Goal: Task Accomplishment & Management: Complete application form

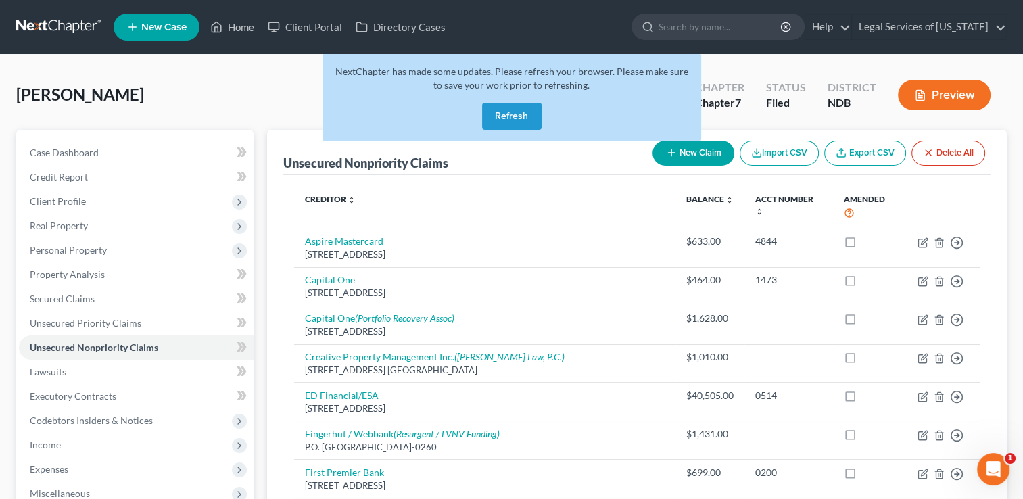
click at [527, 117] on button "Refresh" at bounding box center [511, 116] width 59 height 27
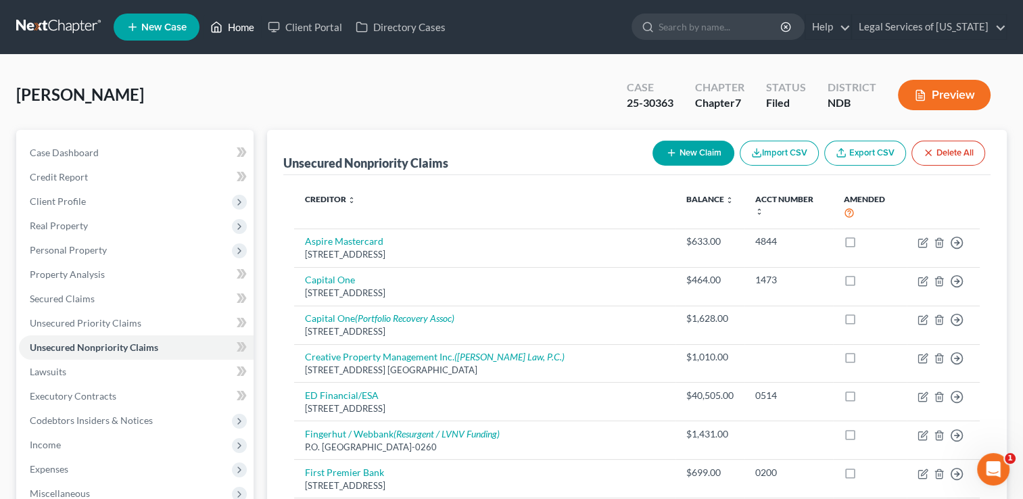
click at [241, 23] on link "Home" at bounding box center [231, 27] width 57 height 24
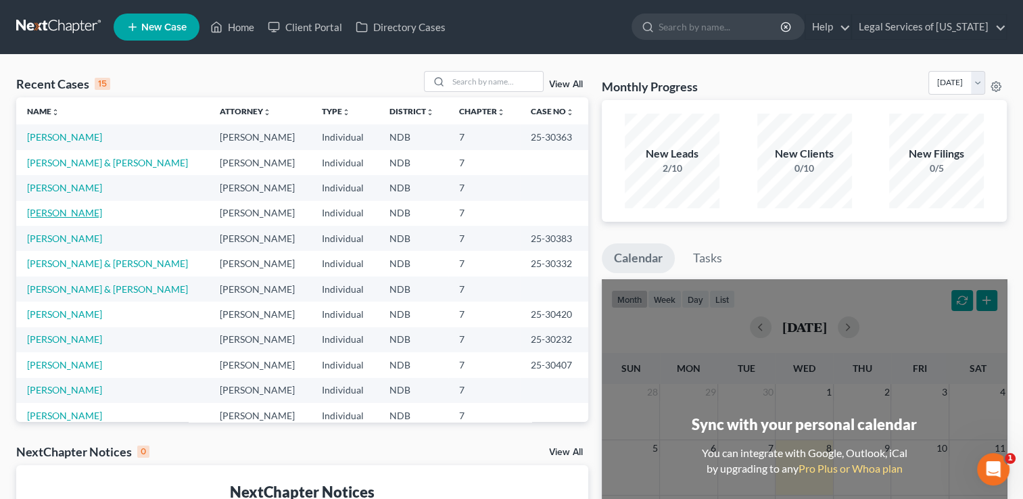
click at [74, 216] on link "[PERSON_NAME]" at bounding box center [64, 212] width 75 height 11
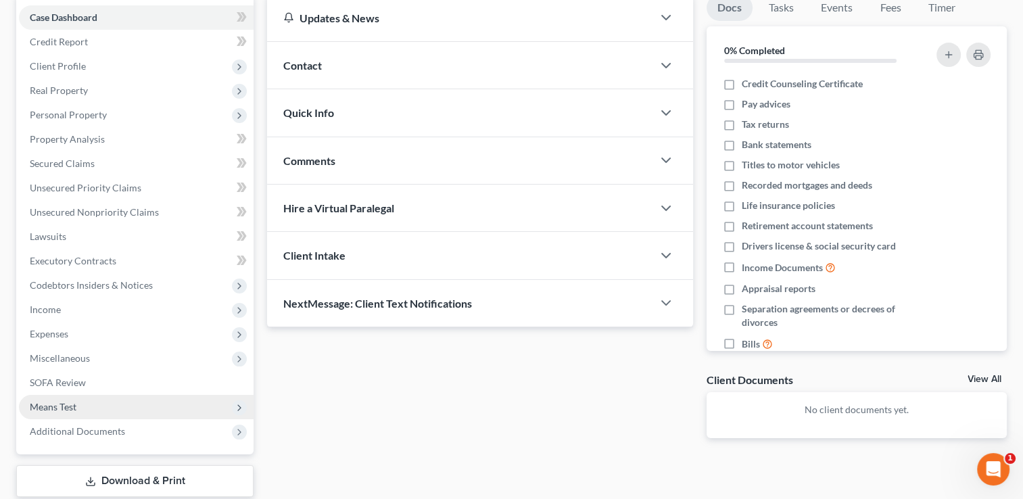
scroll to position [203, 0]
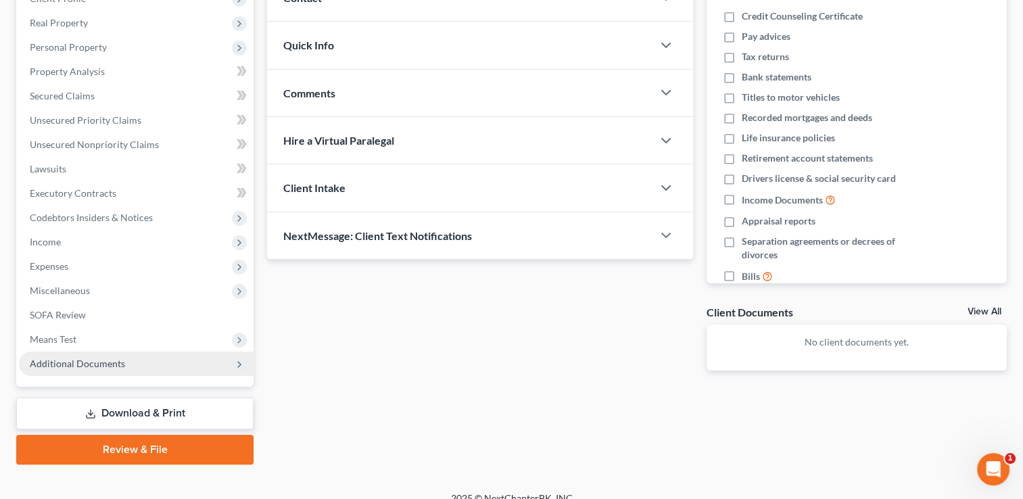
click at [130, 368] on span "Additional Documents" at bounding box center [136, 363] width 235 height 24
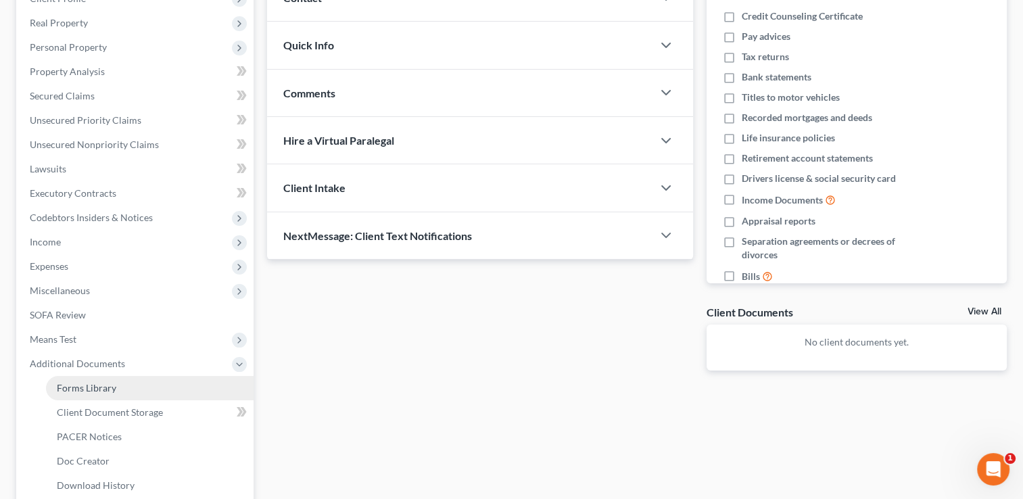
click at [127, 387] on link "Forms Library" at bounding box center [150, 388] width 208 height 24
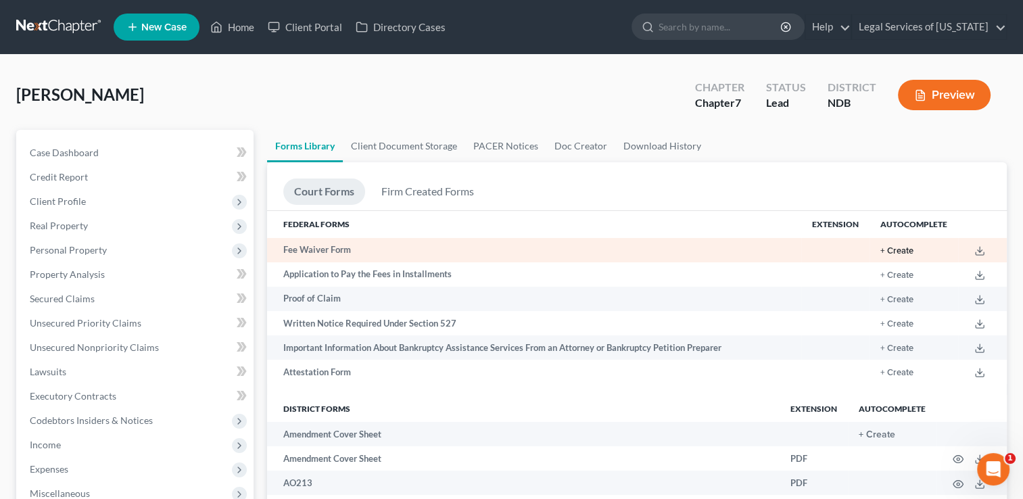
click at [895, 253] on button "+ Create" at bounding box center [896, 251] width 33 height 9
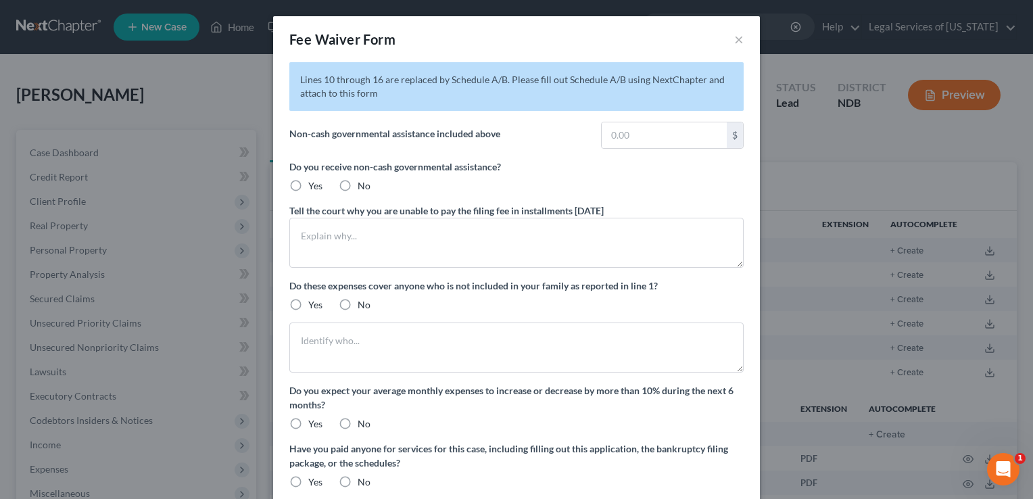
click at [308, 184] on label "Yes" at bounding box center [315, 186] width 14 height 14
click at [314, 184] on input "Yes" at bounding box center [318, 183] width 9 height 9
radio input "true"
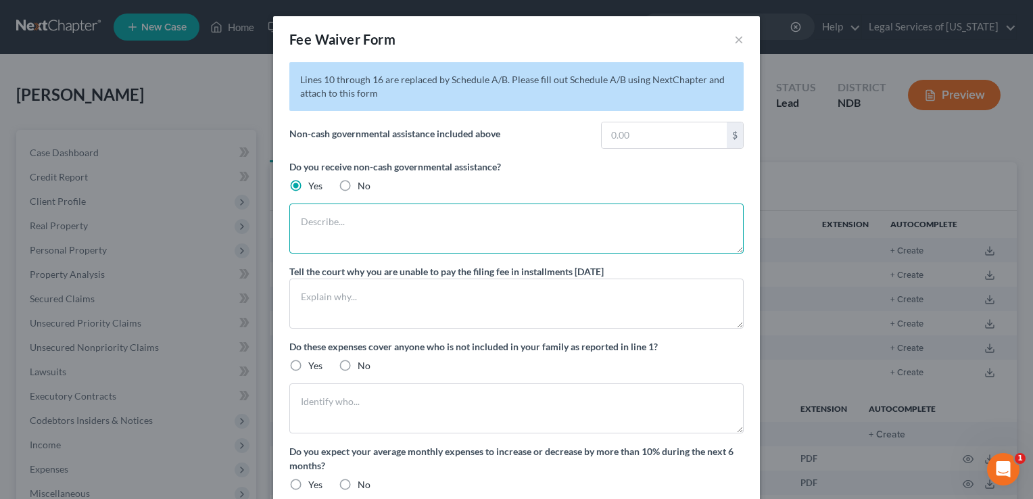
click at [318, 221] on textarea at bounding box center [516, 228] width 454 height 50
type textarea "Client receives SNAP benefits as well as Medicaid"
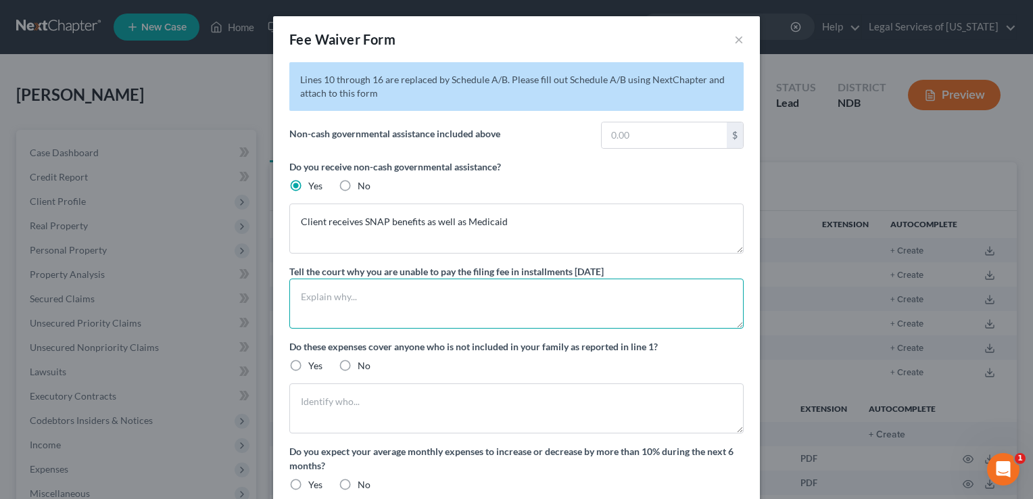
click at [337, 302] on textarea at bounding box center [516, 303] width 454 height 50
type textarea "Client"
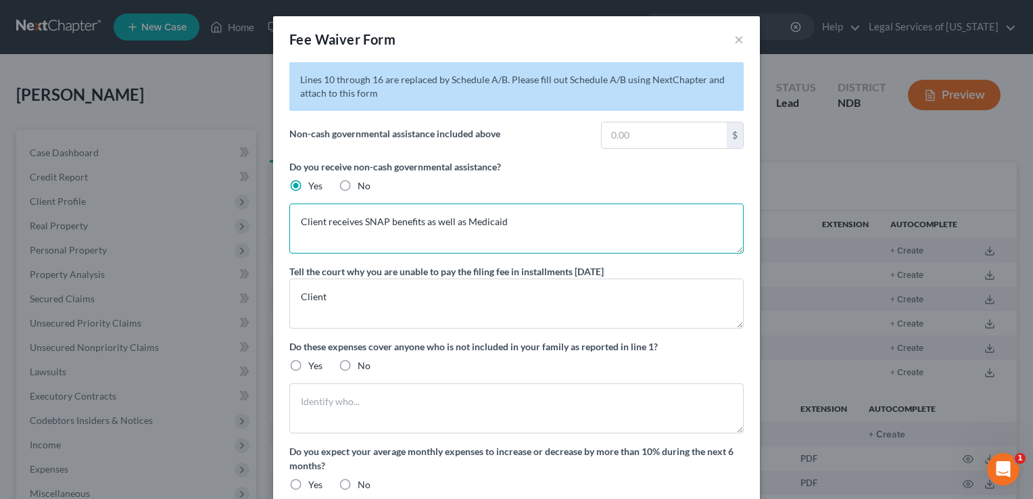
drag, startPoint x: 503, startPoint y: 222, endPoint x: 515, endPoint y: 237, distance: 19.2
click at [503, 222] on textarea "Client receives SNAP benefits as well as Medicaid" at bounding box center [516, 228] width 454 height 50
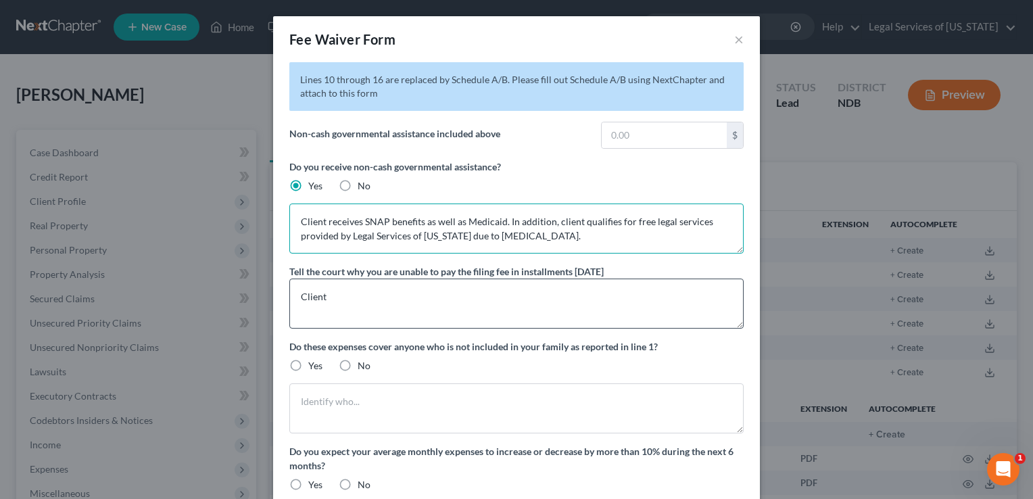
type textarea "Client receives SNAP benefits as well as Medicaid. In addition, client qualifie…"
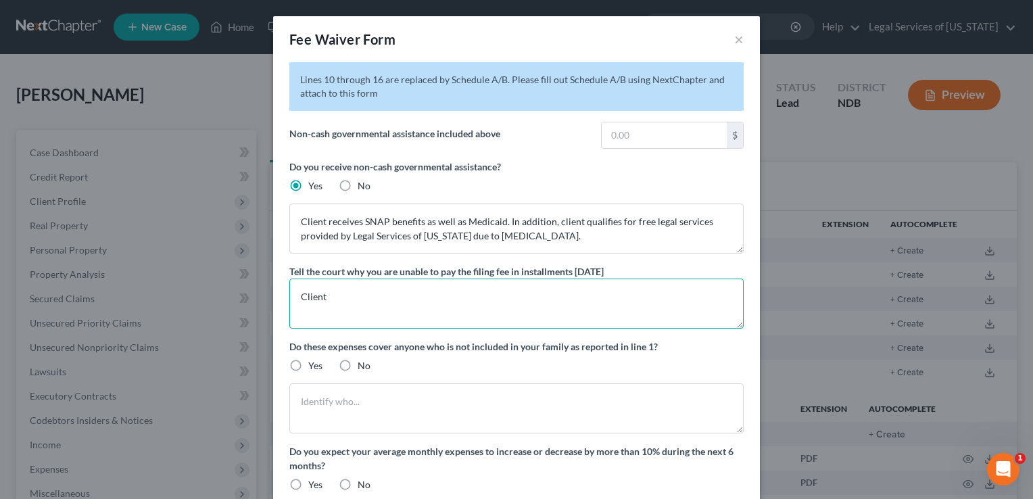
click at [333, 303] on textarea "Client" at bounding box center [516, 303] width 454 height 50
type textarea "Client has recently lost her job and paying the fee would make it very difficul…"
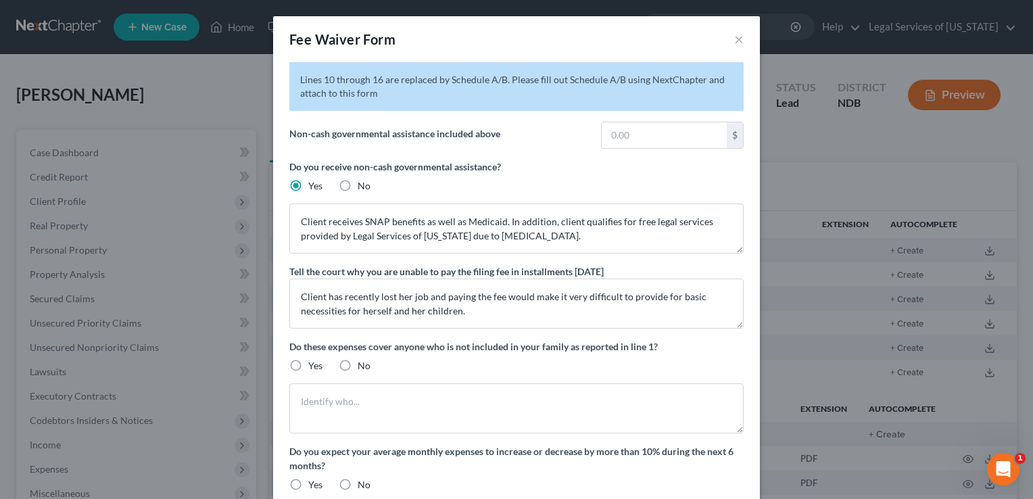
click at [358, 364] on label "No" at bounding box center [364, 366] width 13 height 14
click at [363, 364] on input "No" at bounding box center [367, 363] width 9 height 9
radio input "true"
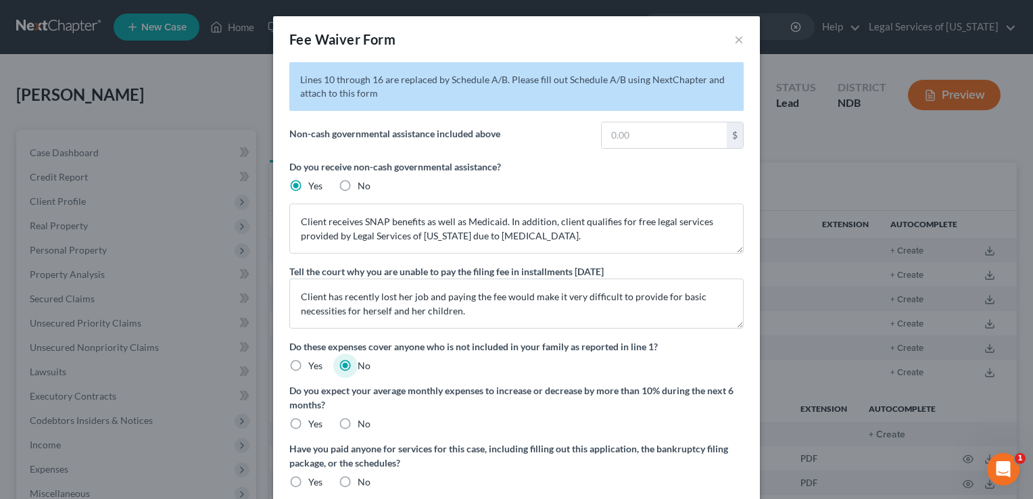
click at [358, 422] on label "No" at bounding box center [364, 424] width 13 height 14
click at [363, 422] on input "No" at bounding box center [367, 421] width 9 height 9
radio input "true"
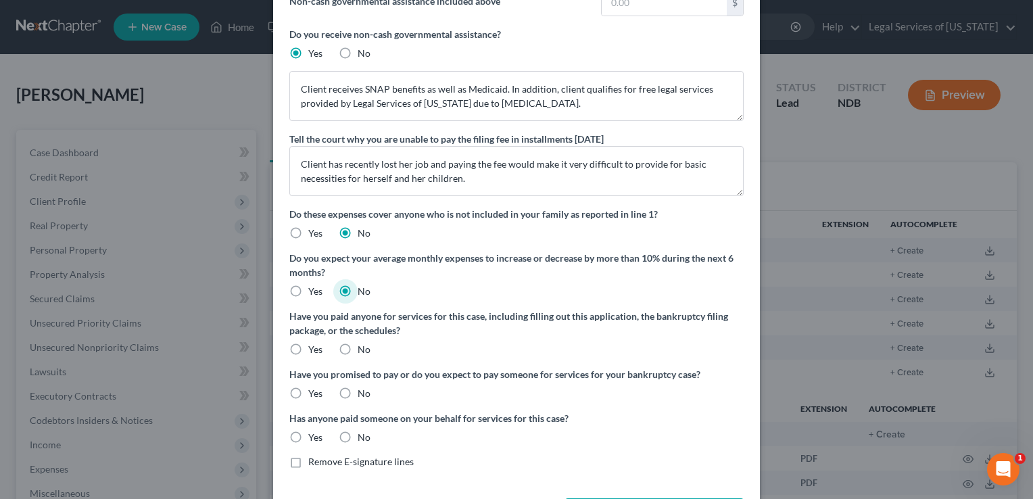
scroll to position [135, 0]
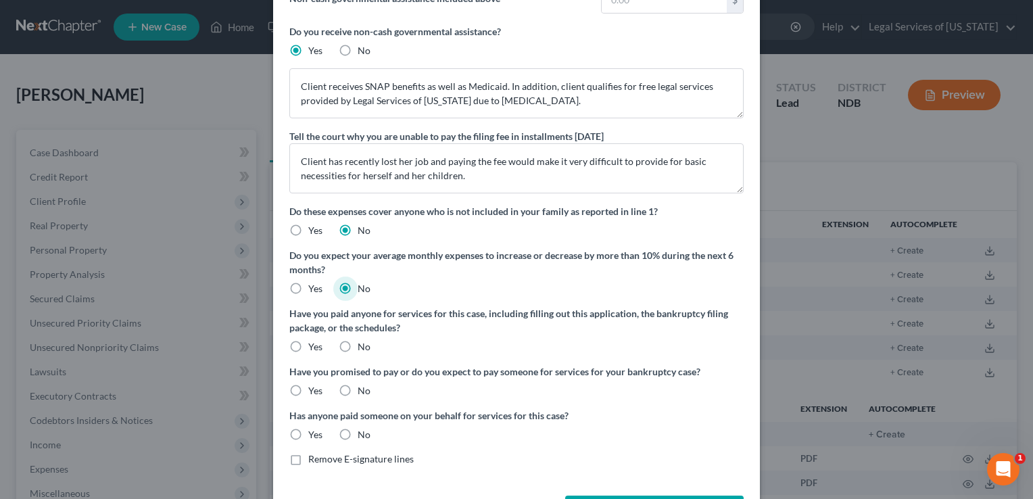
click at [358, 341] on label "No" at bounding box center [364, 347] width 13 height 14
click at [363, 341] on input "No" at bounding box center [367, 344] width 9 height 9
radio input "true"
click at [358, 386] on label "No" at bounding box center [364, 391] width 13 height 14
click at [363, 386] on input "No" at bounding box center [367, 388] width 9 height 9
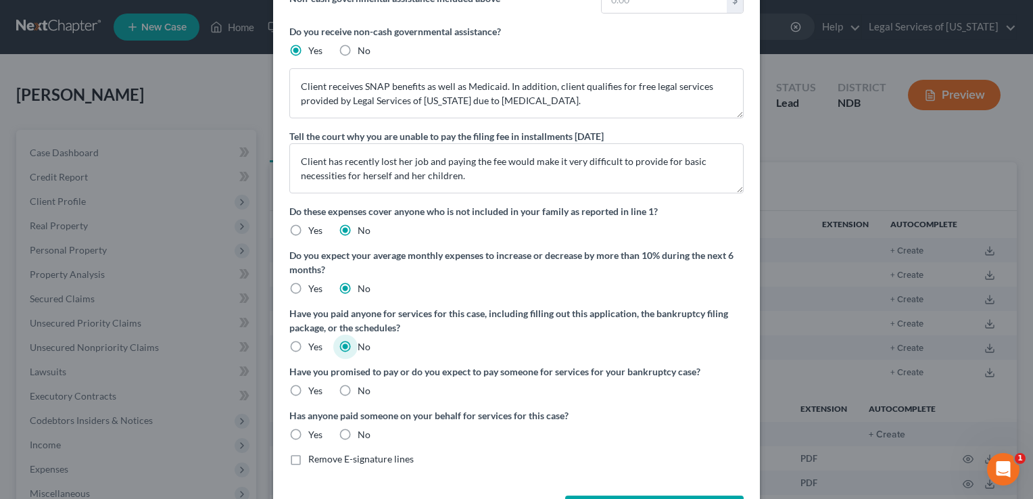
radio input "true"
click at [358, 433] on label "No" at bounding box center [364, 435] width 13 height 14
click at [363, 433] on input "No" at bounding box center [367, 432] width 9 height 9
radio input "true"
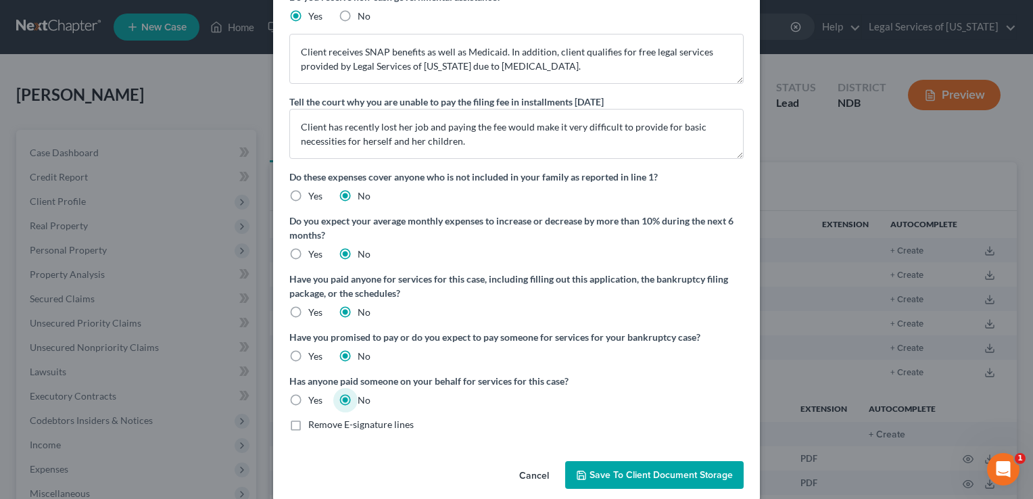
scroll to position [186, 0]
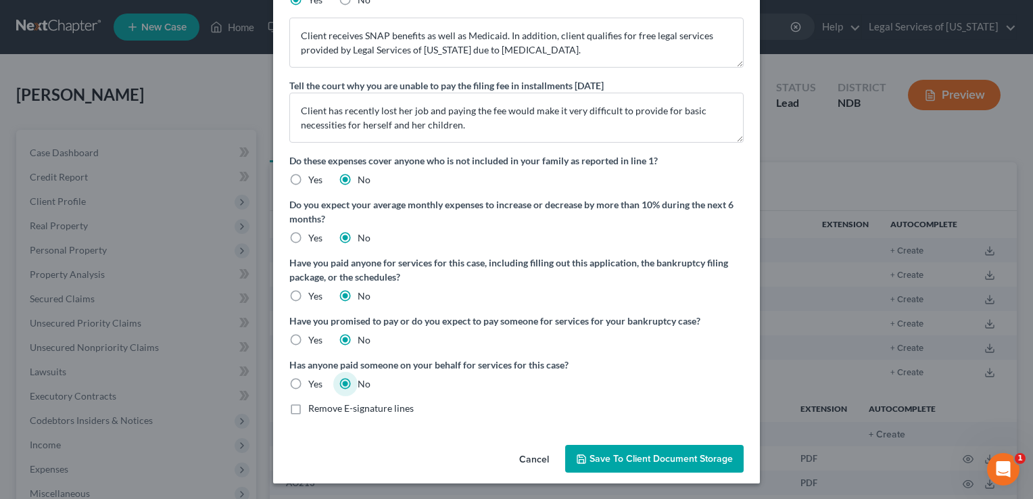
click at [676, 461] on span "Save to Client Document Storage" at bounding box center [660, 458] width 143 height 11
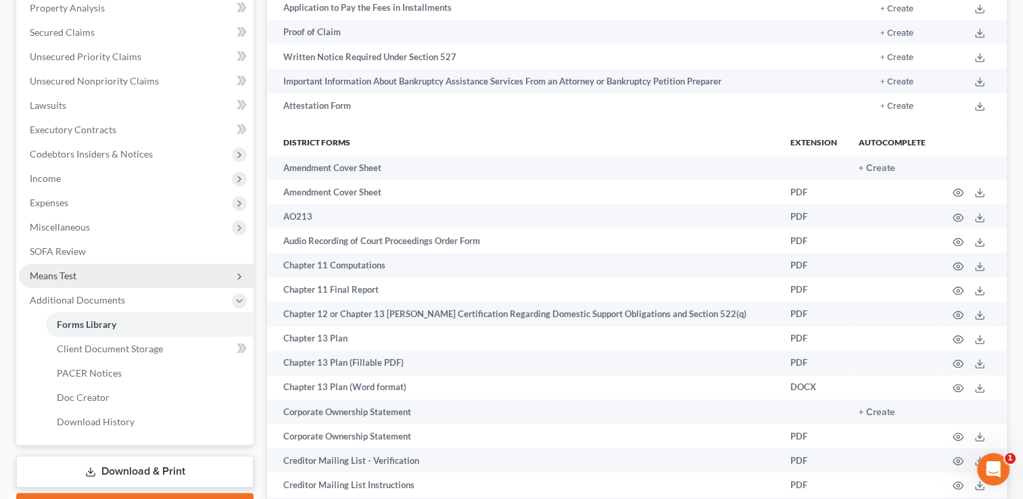
scroll to position [270, 0]
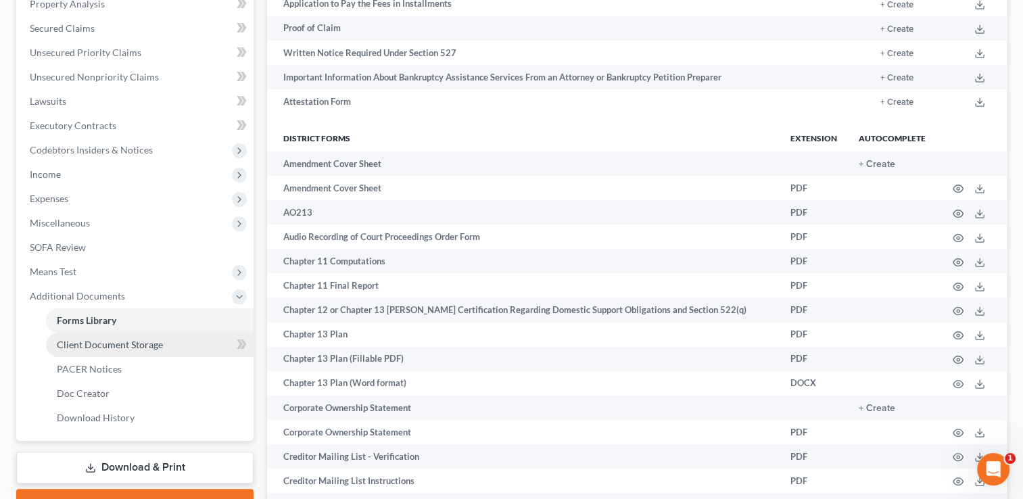
click at [145, 344] on span "Client Document Storage" at bounding box center [110, 344] width 106 height 11
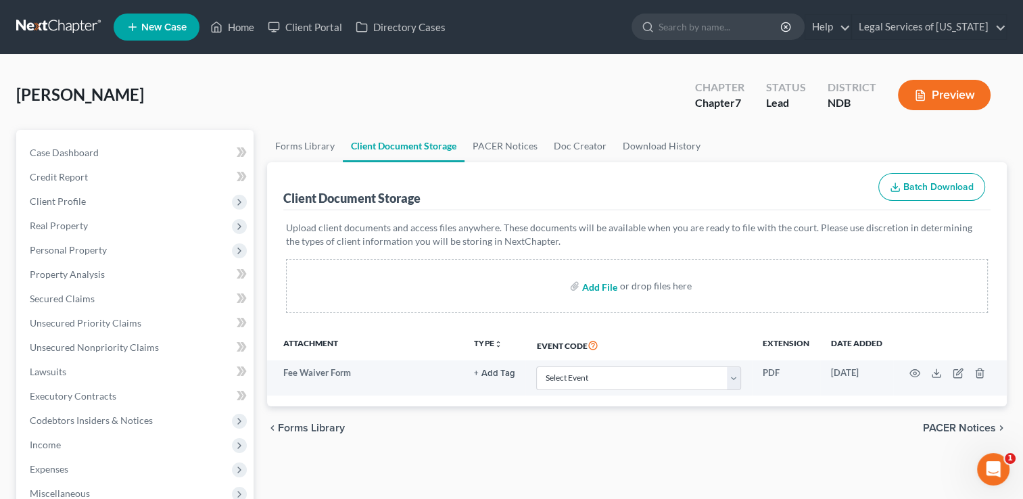
click at [595, 288] on input "file" at bounding box center [598, 286] width 32 height 24
type input "C:\fakepath\Certificate of Credit Counseling.pdf"
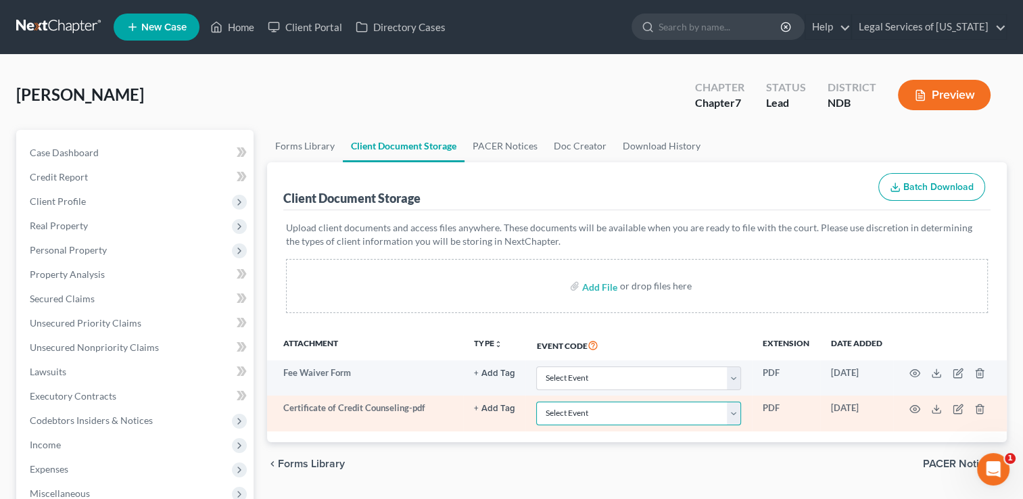
click at [734, 415] on select "Select Event Certificate of Credit Counseling Chapter 13 Plan Pay Filing Fee in…" at bounding box center [638, 414] width 205 height 24
select select "0"
click at [536, 402] on select "Select Event Certificate of Credit Counseling Chapter 13 Plan Pay Filing Fee in…" at bounding box center [638, 414] width 205 height 24
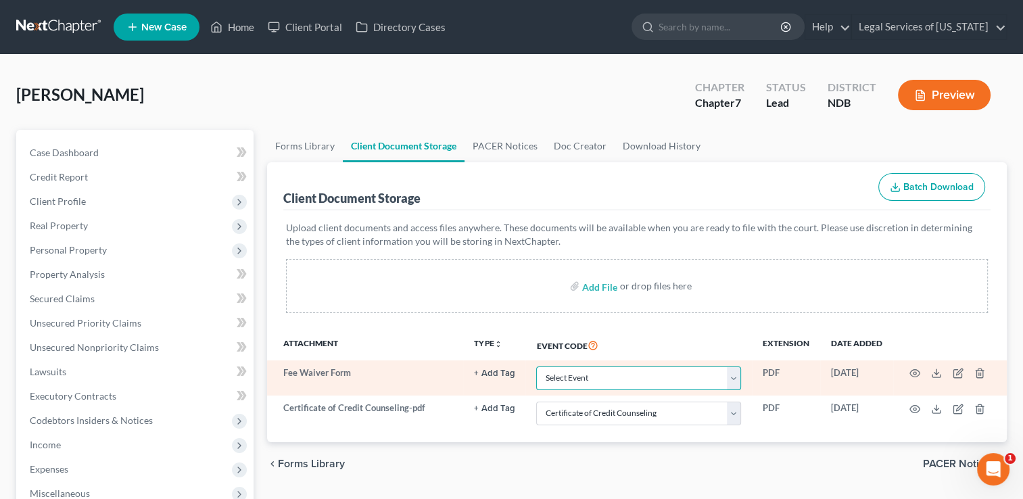
click at [740, 380] on select "Select Event Certificate of Credit Counseling Chapter 13 Plan Pay Filing Fee in…" at bounding box center [638, 378] width 205 height 24
click at [536, 366] on select "Select Event Certificate of Credit Counseling Chapter 13 Plan Pay Filing Fee in…" at bounding box center [638, 378] width 205 height 24
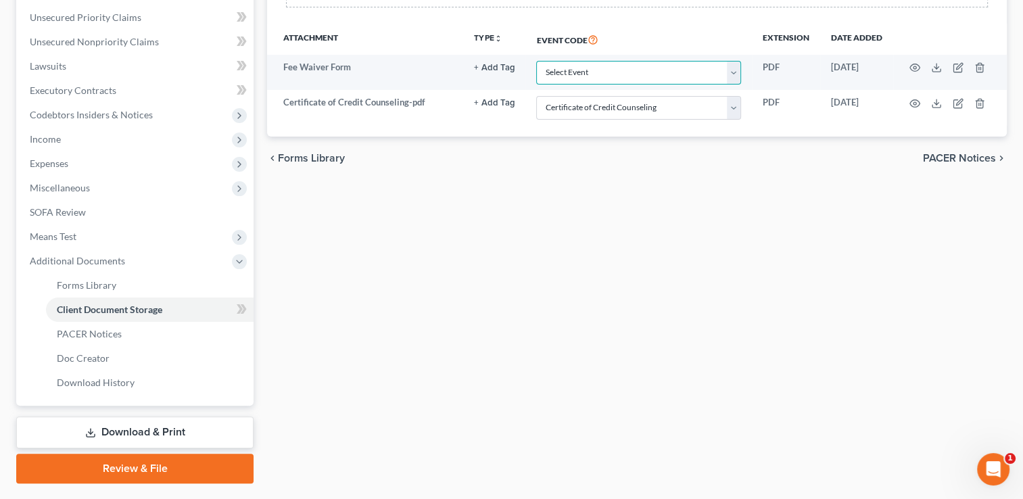
scroll to position [340, 0]
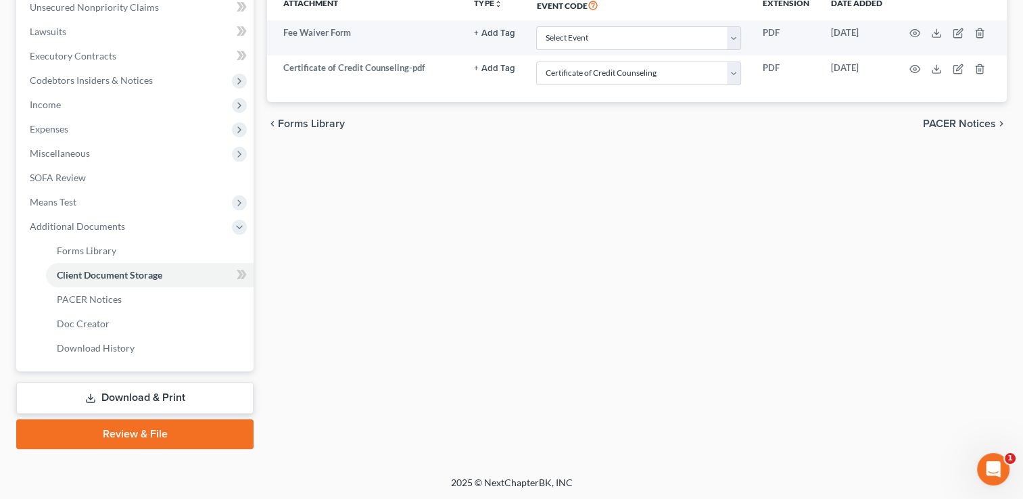
click at [141, 429] on link "Review & File" at bounding box center [134, 434] width 237 height 30
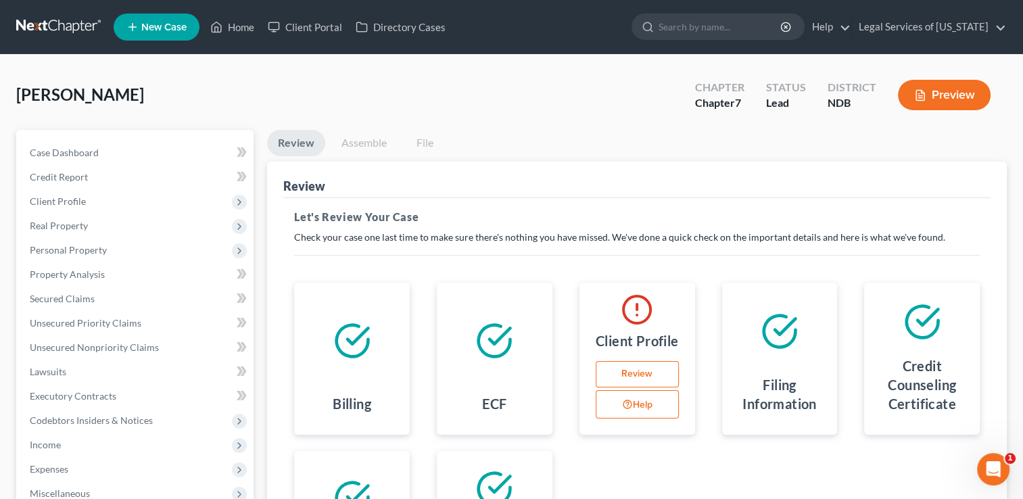
click at [635, 374] on link "Review" at bounding box center [636, 374] width 83 height 27
select select "0"
select select "2"
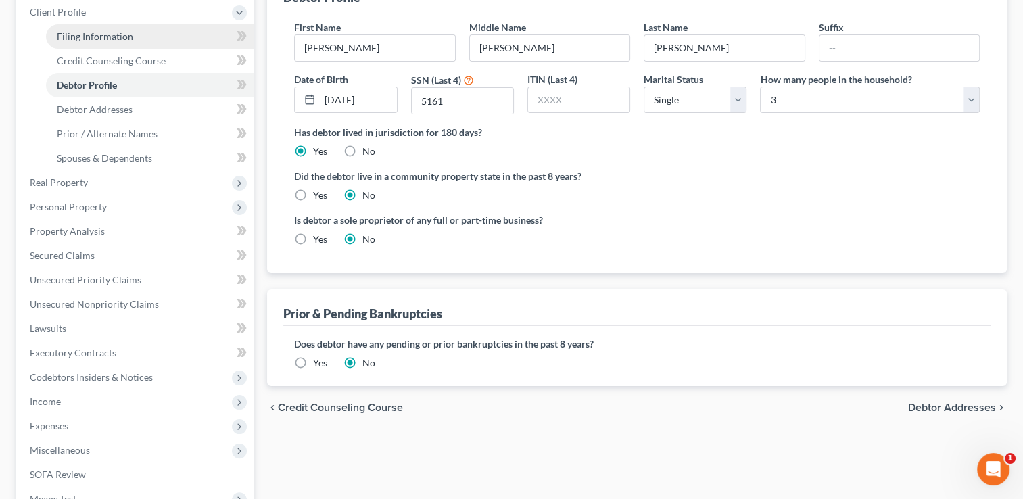
scroll to position [68, 0]
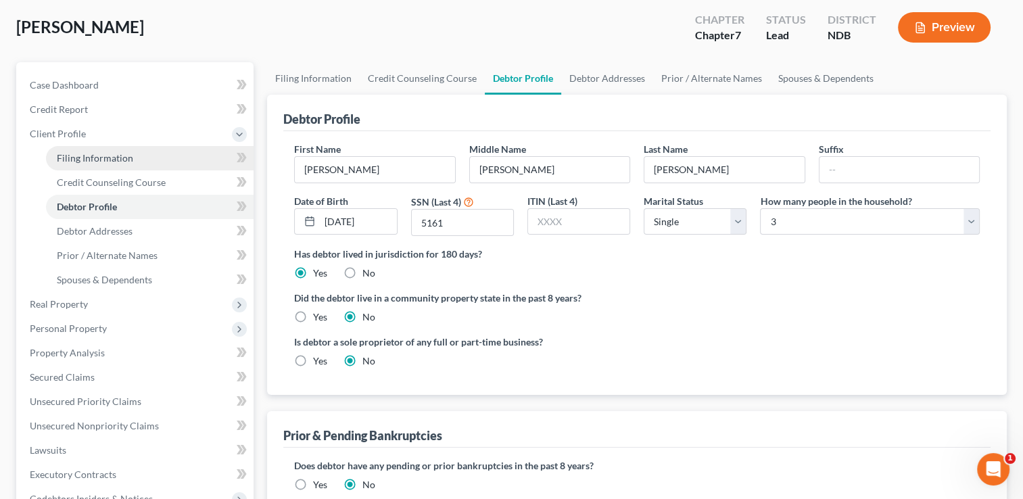
click at [91, 155] on span "Filing Information" at bounding box center [95, 157] width 76 height 11
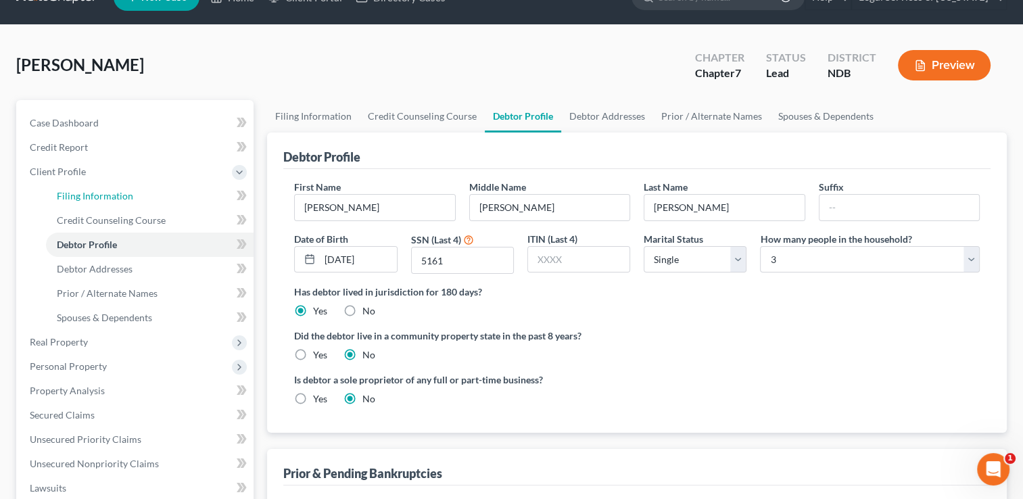
select select "1"
select select "0"
select select "60"
select select "29"
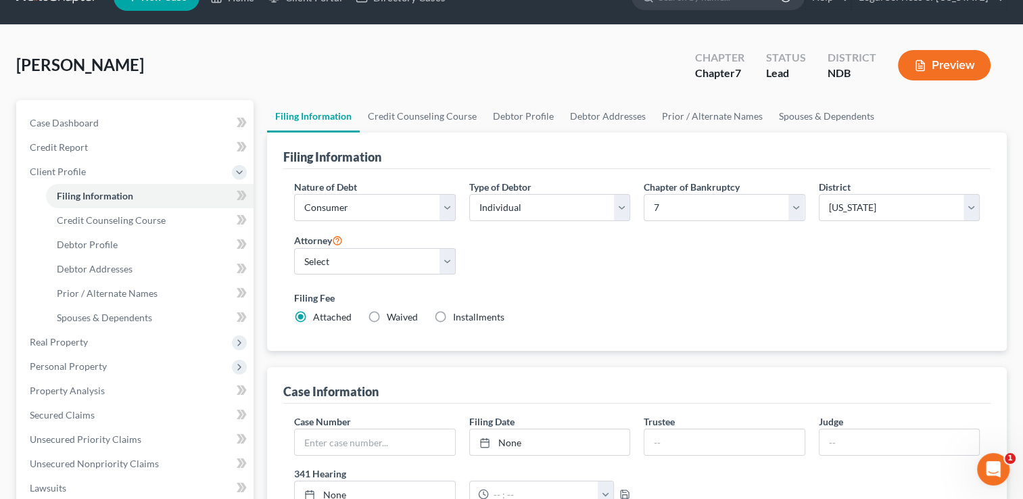
scroll to position [0, 0]
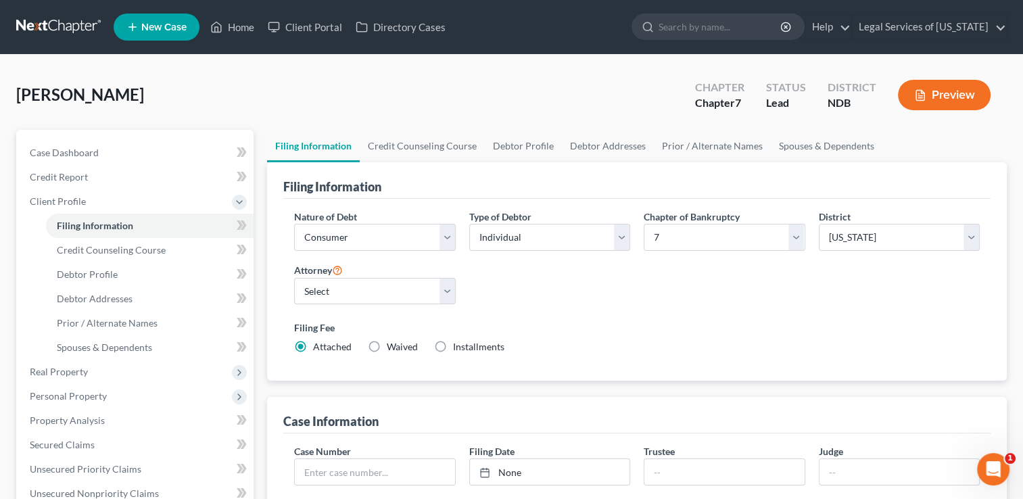
click at [387, 347] on label "Waived Waived" at bounding box center [402, 347] width 31 height 14
click at [392, 347] on input "Waived Waived" at bounding box center [396, 344] width 9 height 9
radio input "true"
radio input "false"
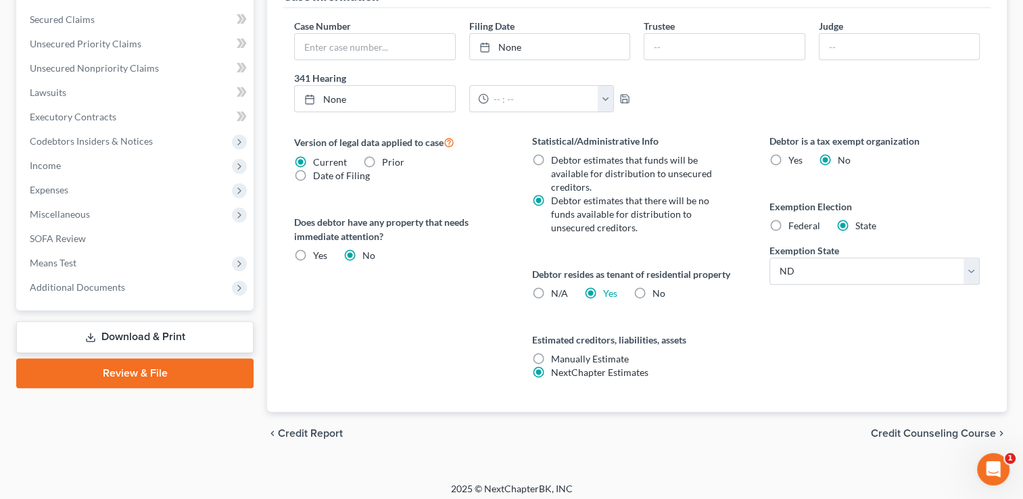
scroll to position [430, 0]
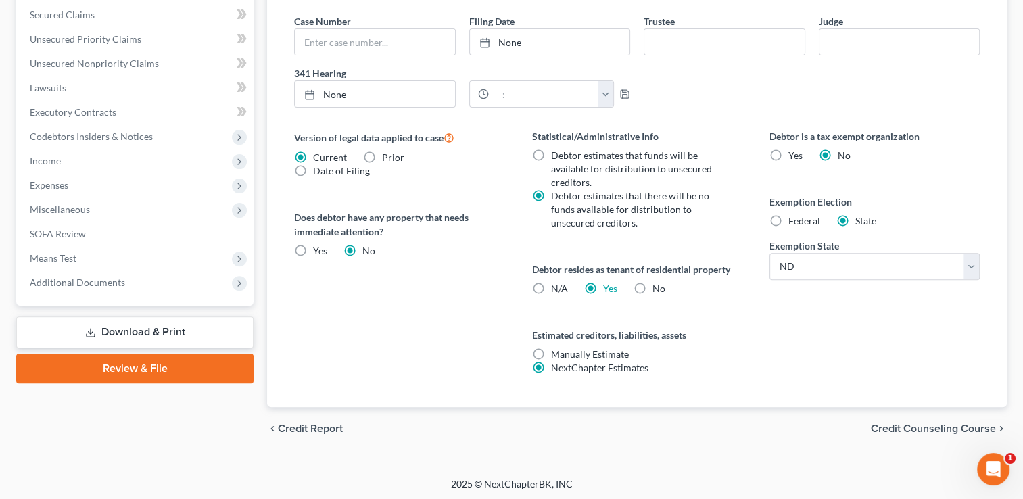
click at [919, 426] on span "Credit Counseling Course" at bounding box center [933, 428] width 125 height 11
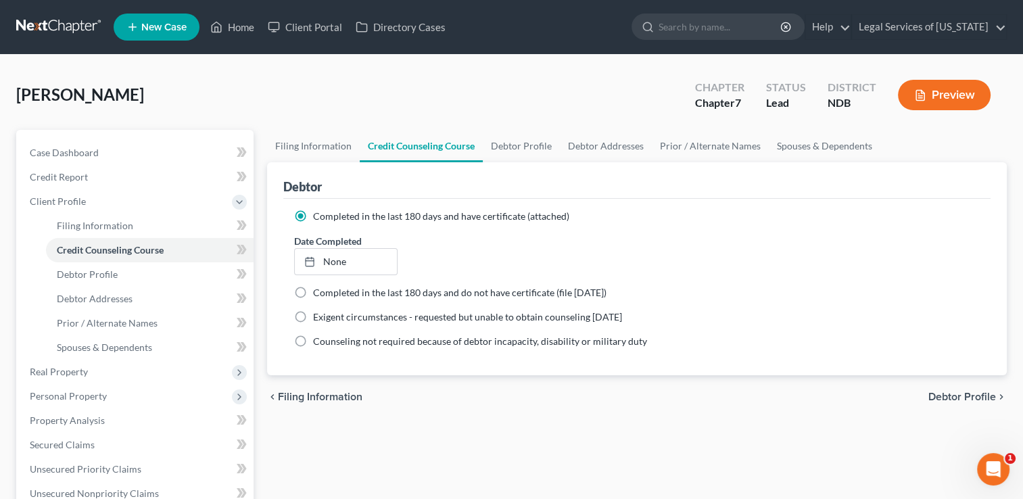
click at [313, 291] on label "Completed in the last 180 days and do not have certificate (file [DATE])" at bounding box center [459, 293] width 293 height 14
click at [318, 291] on input "Completed in the last 180 days and do not have certificate (file [DATE])" at bounding box center [322, 290] width 9 height 9
radio input "true"
radio input "false"
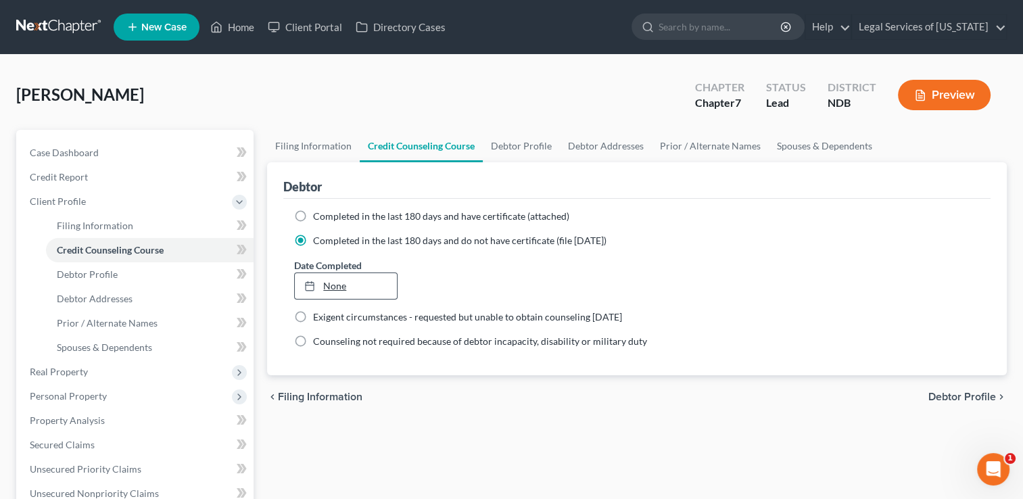
type input "[DATE]"
click at [335, 285] on link "None" at bounding box center [345, 286] width 101 height 26
click at [962, 398] on span "Debtor Profile" at bounding box center [962, 396] width 68 height 11
select select "0"
select select "2"
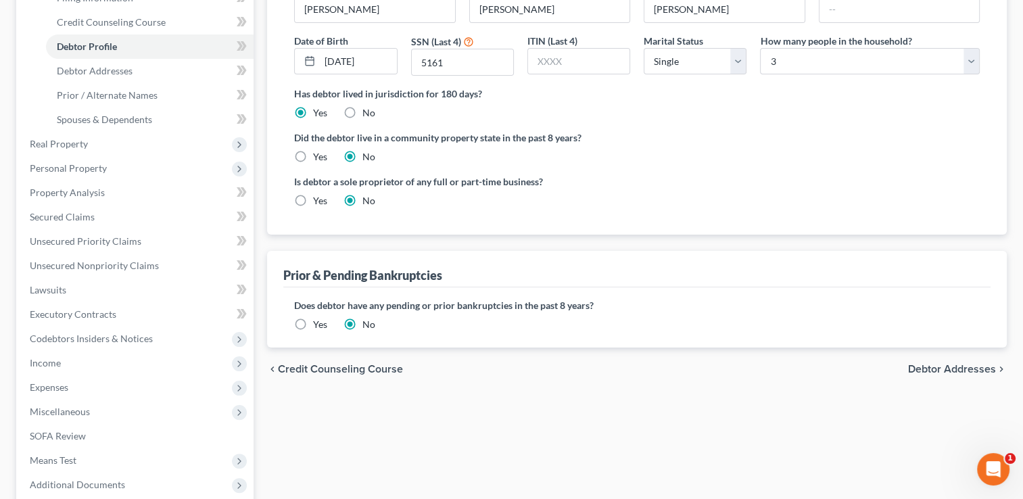
scroll to position [270, 0]
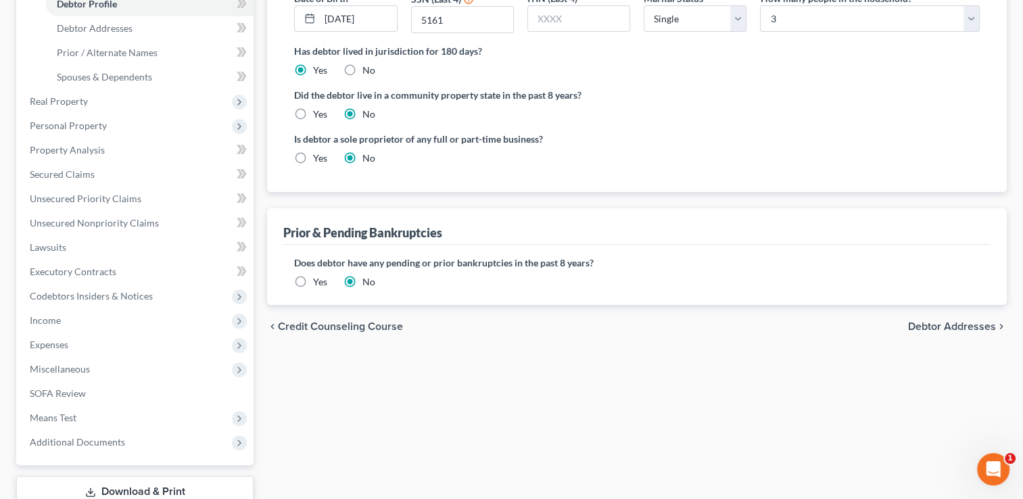
click at [968, 324] on span "Debtor Addresses" at bounding box center [952, 326] width 88 height 11
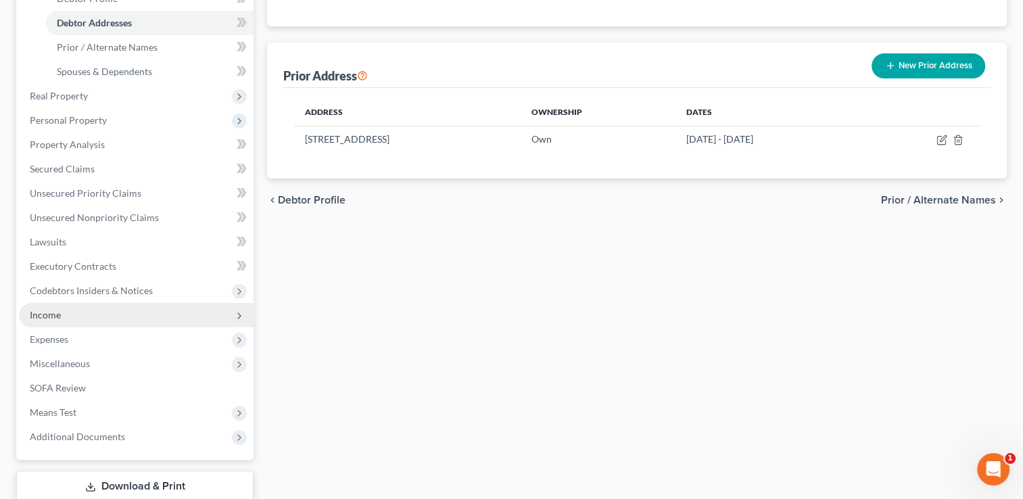
scroll to position [364, 0]
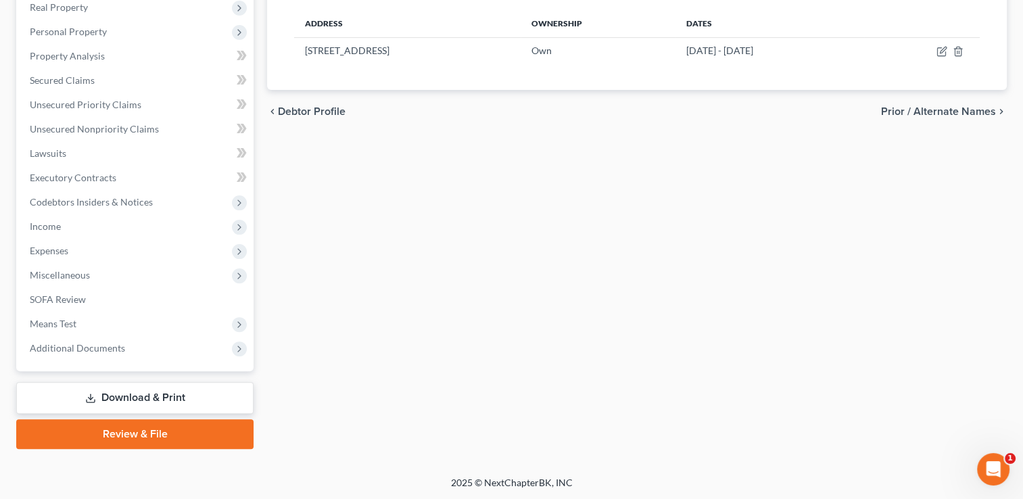
click at [157, 430] on link "Review & File" at bounding box center [134, 434] width 237 height 30
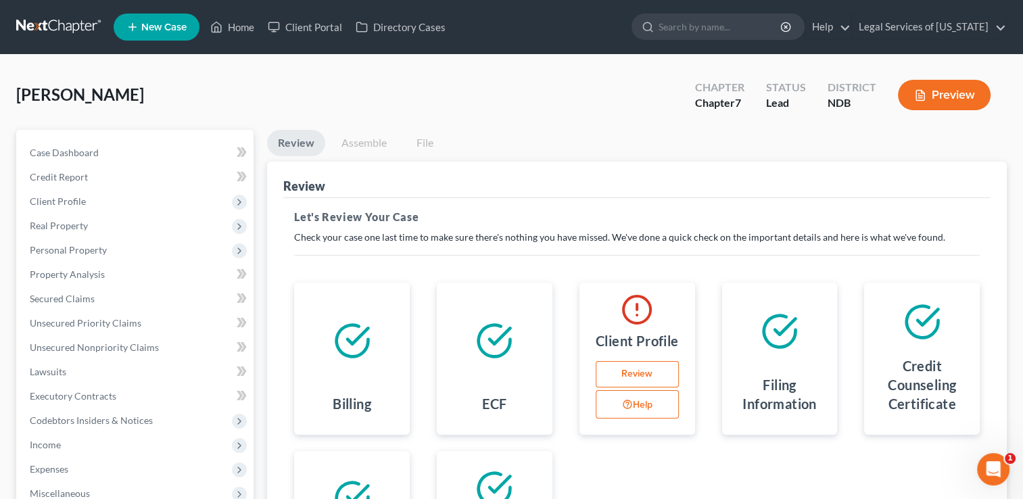
click at [643, 406] on button "Help" at bounding box center [636, 404] width 83 height 28
click at [633, 374] on link "Review" at bounding box center [636, 374] width 83 height 27
select select "0"
select select "2"
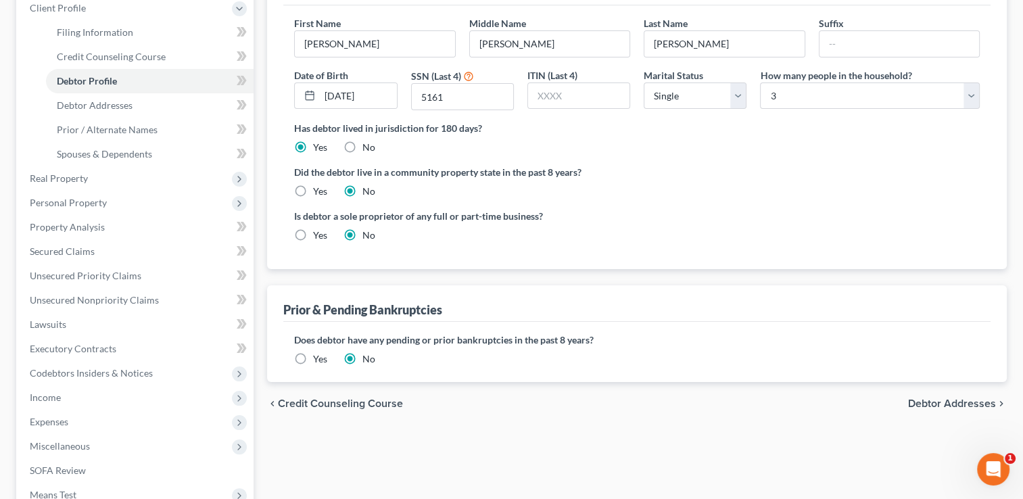
scroll to position [203, 0]
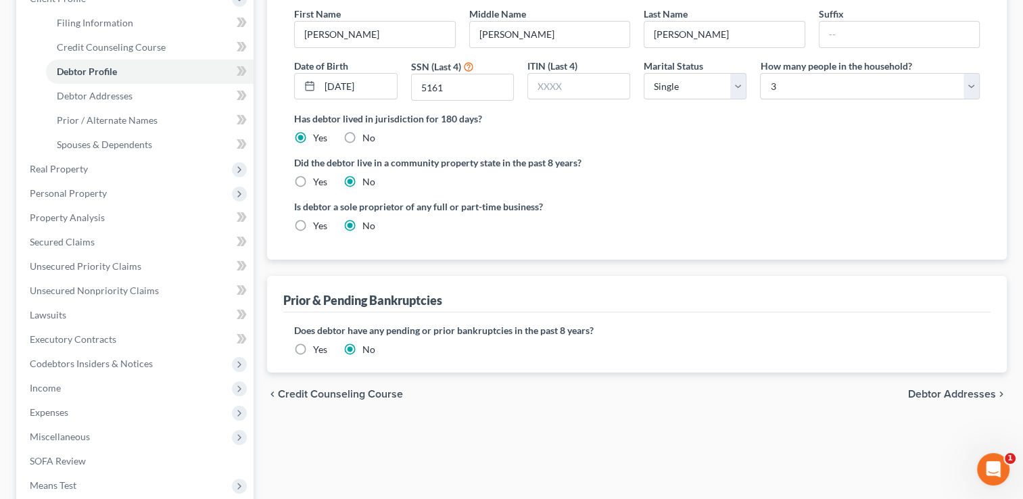
click at [947, 393] on span "Debtor Addresses" at bounding box center [952, 394] width 88 height 11
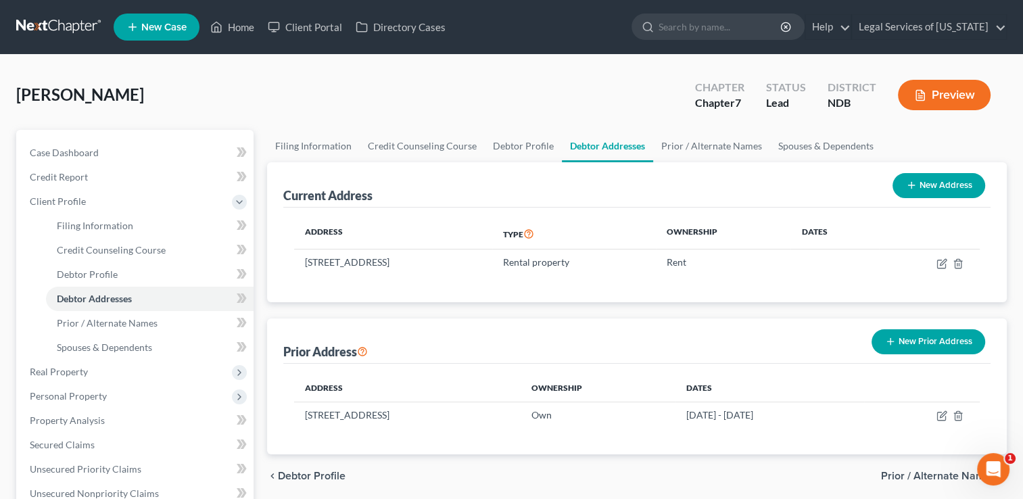
click at [316, 477] on span "Debtor Profile" at bounding box center [312, 475] width 68 height 11
select select "0"
select select "2"
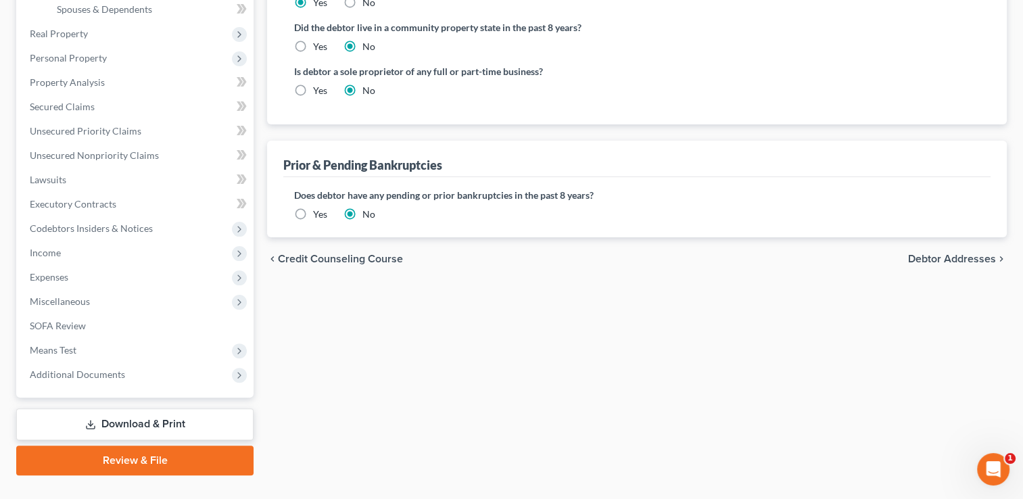
click at [956, 254] on span "Debtor Addresses" at bounding box center [952, 258] width 88 height 11
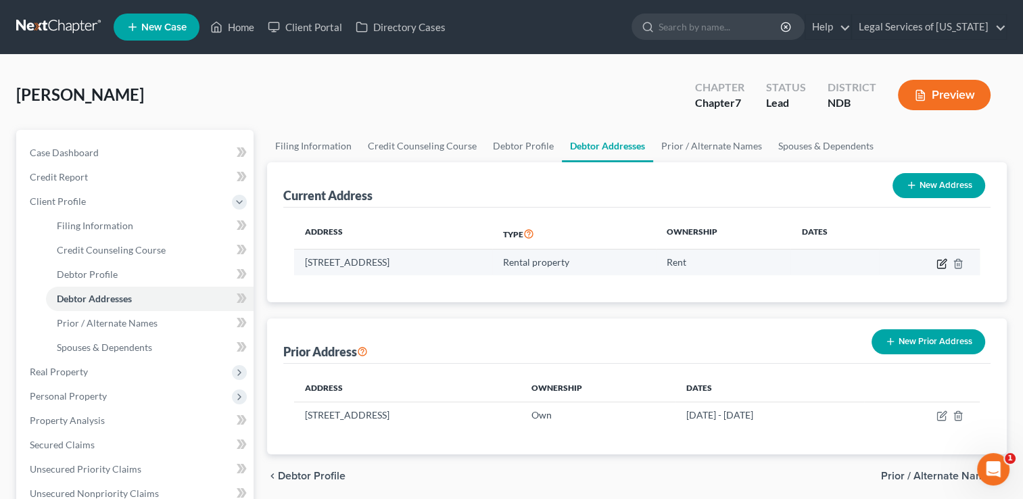
click at [941, 263] on icon "button" at bounding box center [941, 263] width 11 height 11
select select "29"
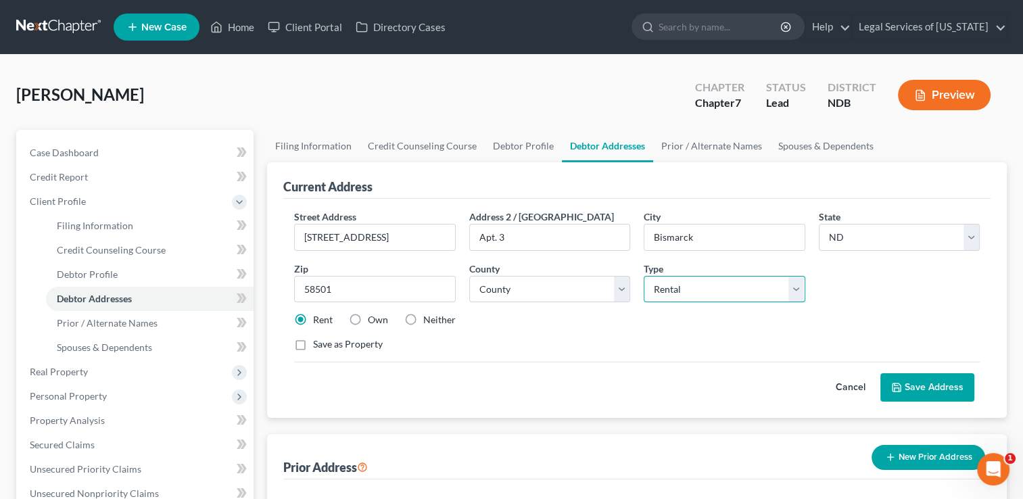
click at [795, 291] on select "Select Residential Mailing Rental Business" at bounding box center [723, 289] width 161 height 27
select select "0"
click at [643, 276] on select "Select Residential Mailing Rental Business" at bounding box center [723, 289] width 161 height 27
click at [940, 381] on button "Save Address" at bounding box center [927, 387] width 94 height 28
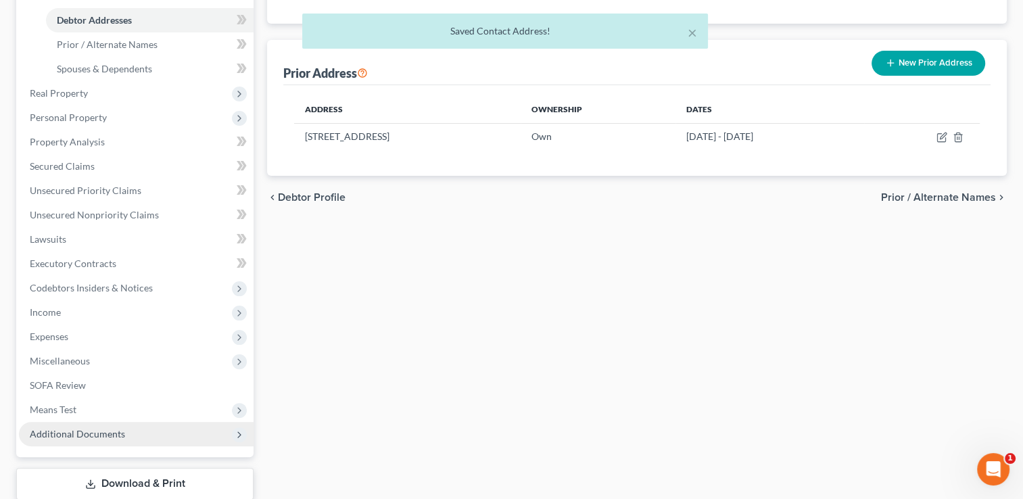
scroll to position [364, 0]
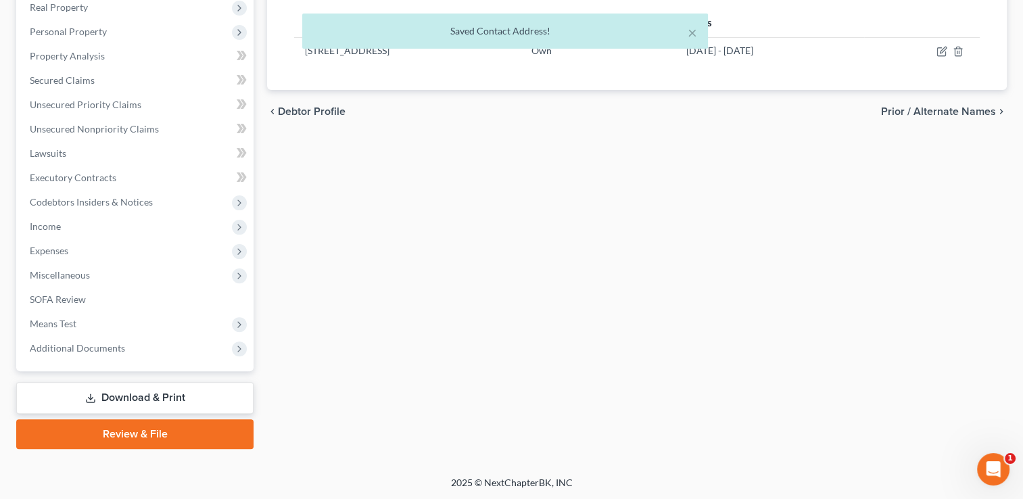
click at [154, 432] on link "Review & File" at bounding box center [134, 434] width 237 height 30
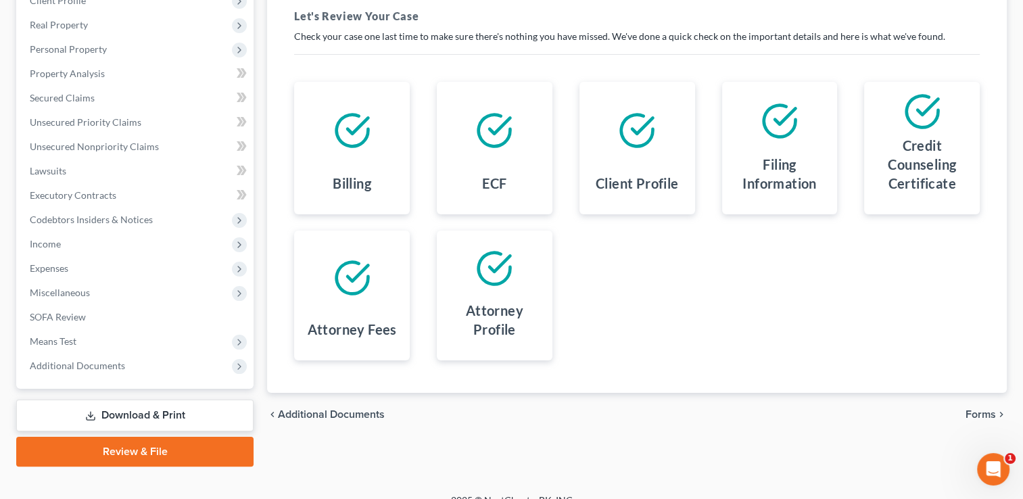
scroll to position [218, 0]
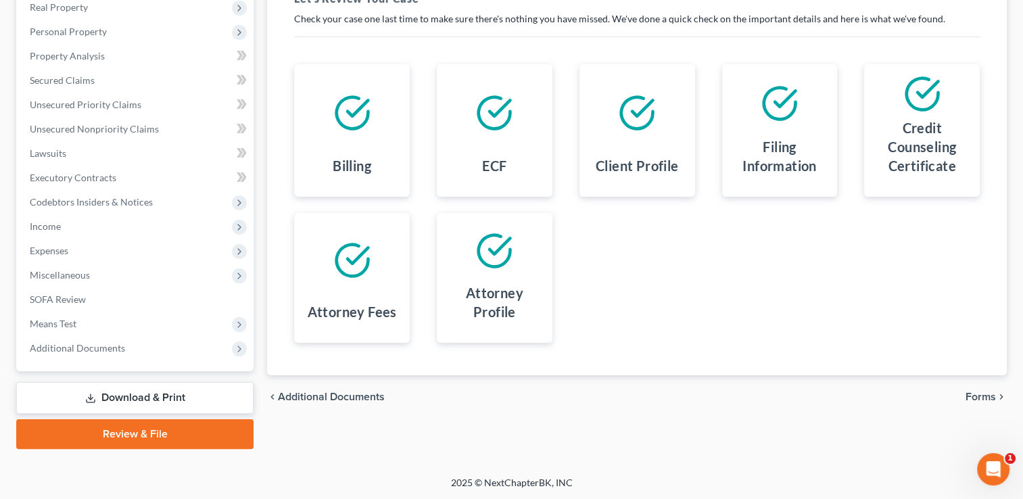
click at [979, 392] on span "Forms" at bounding box center [980, 396] width 30 height 11
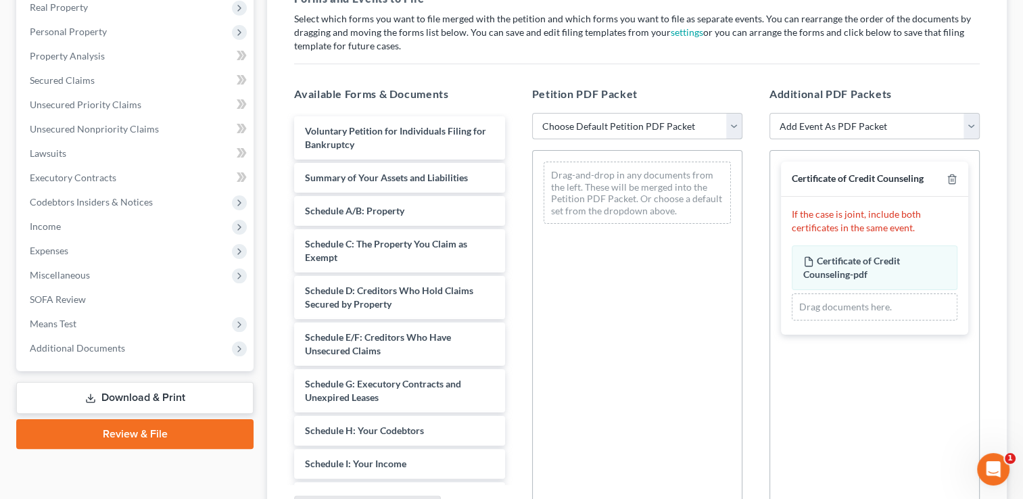
click at [735, 128] on select "Choose Default Petition PDF Packet Complete Bankruptcy Petition (all forms and …" at bounding box center [637, 126] width 210 height 27
select select "0"
click at [532, 113] on select "Choose Default Petition PDF Packet Complete Bankruptcy Petition (all forms and …" at bounding box center [637, 126] width 210 height 27
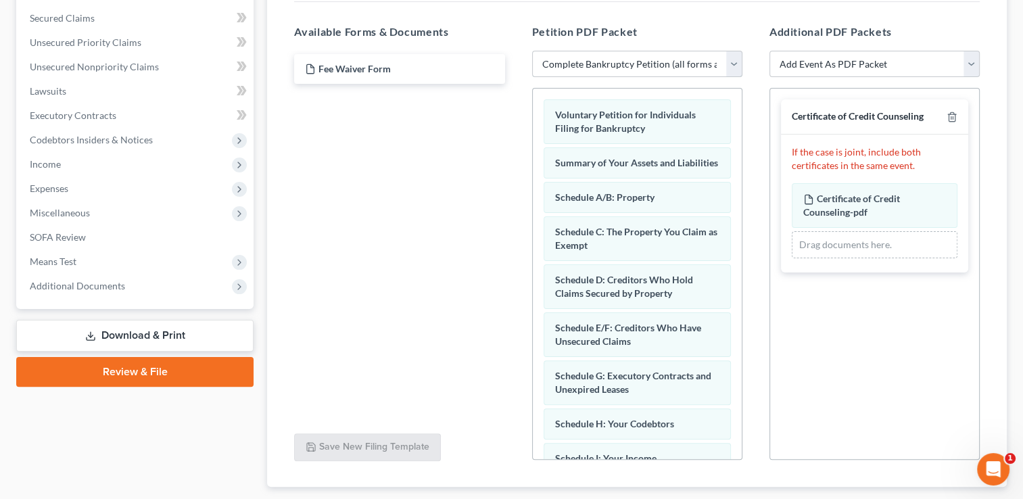
scroll to position [362, 0]
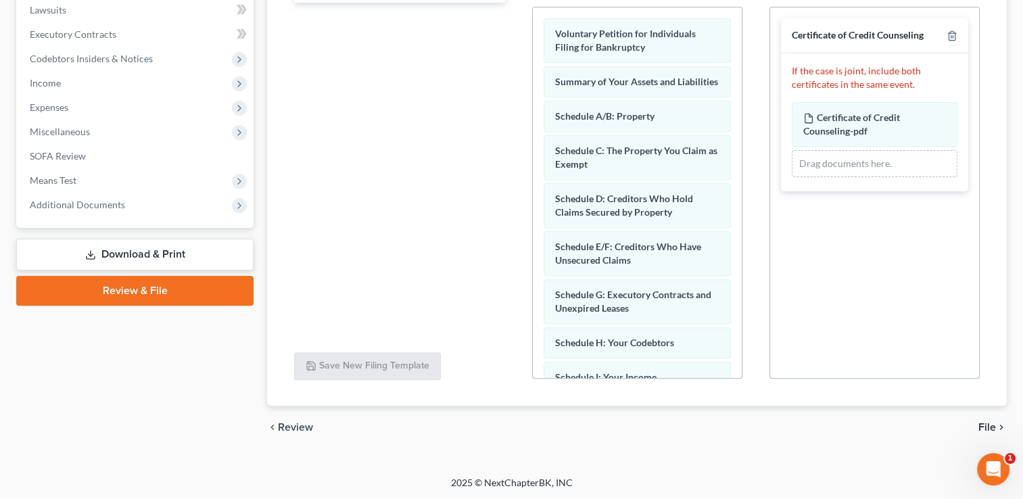
click at [987, 424] on span "File" at bounding box center [987, 427] width 18 height 11
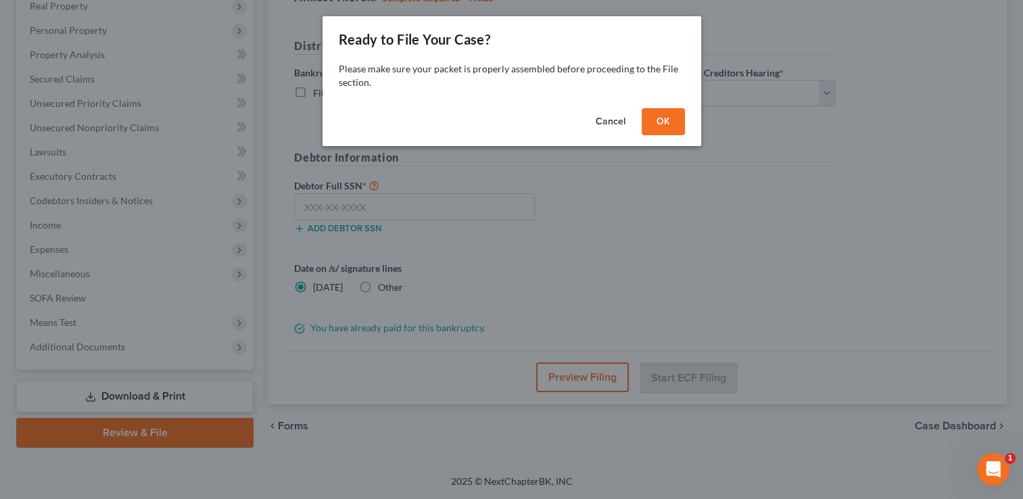
scroll to position [218, 0]
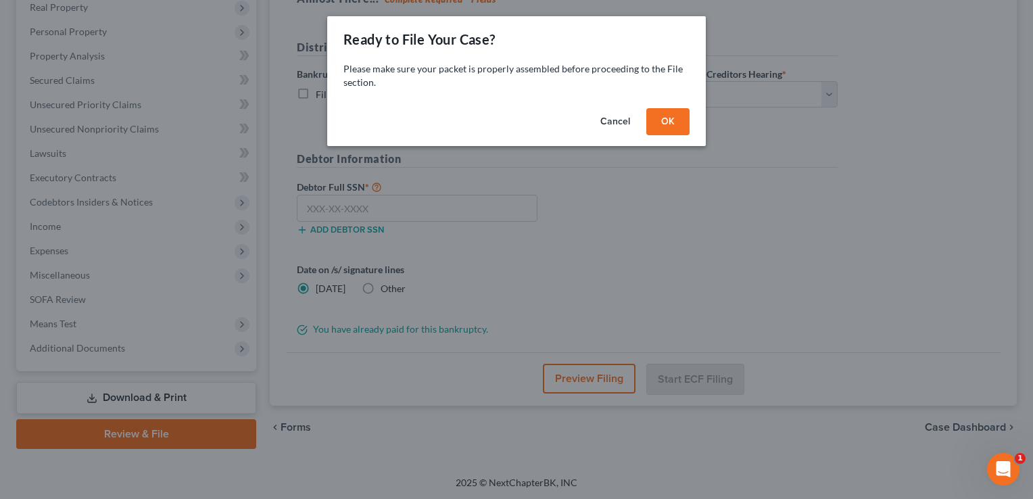
click at [673, 122] on button "OK" at bounding box center [667, 121] width 43 height 27
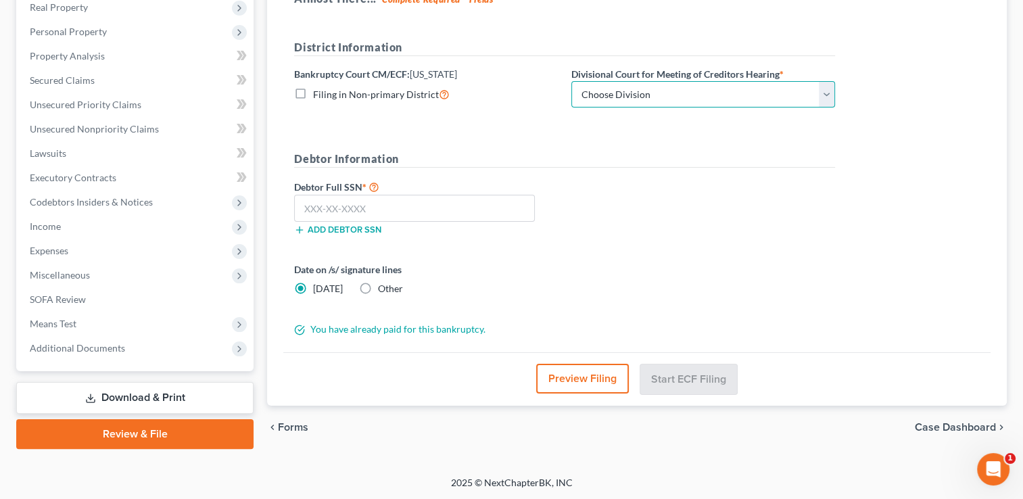
click at [676, 96] on select "Choose Division Fargo" at bounding box center [703, 94] width 264 height 27
select select "0"
click at [571, 81] on select "Choose Division Fargo" at bounding box center [703, 94] width 264 height 27
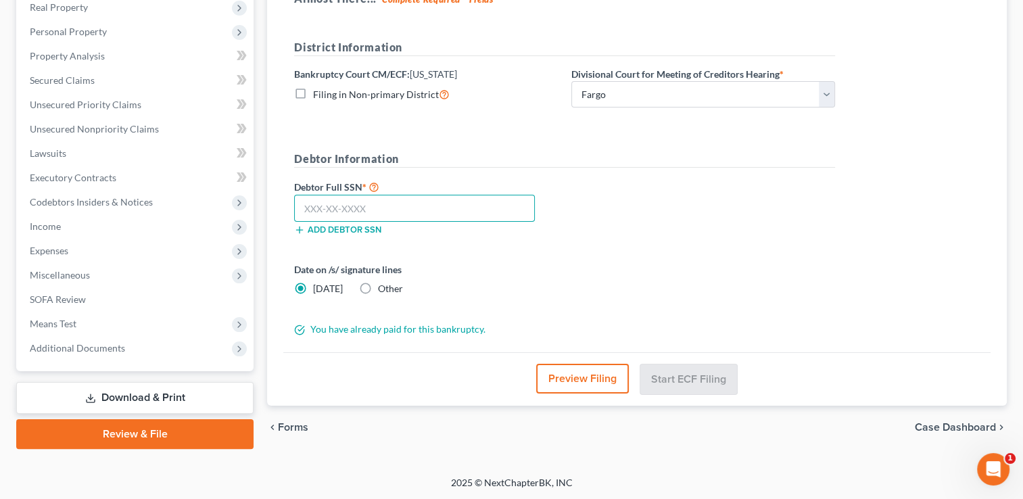
click at [311, 210] on input "text" at bounding box center [414, 208] width 241 height 27
type input "146-94-5161"
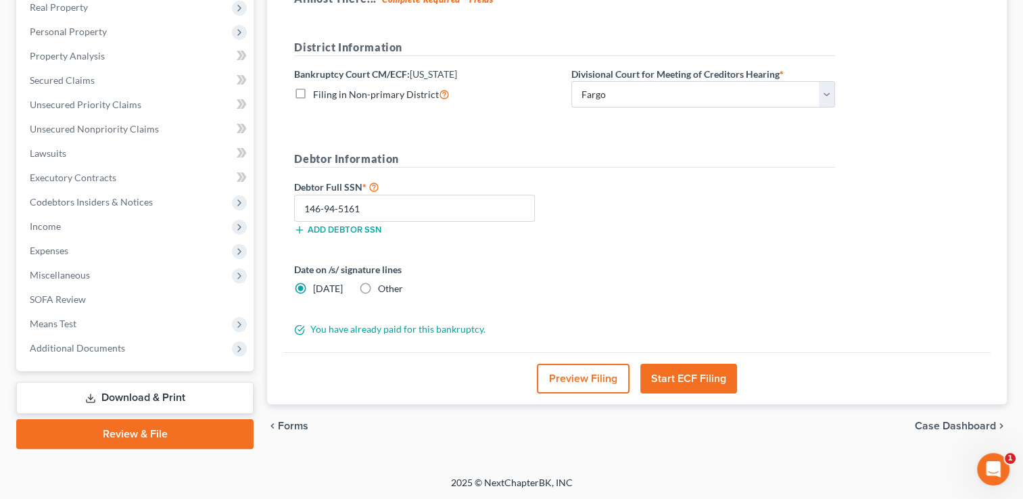
click at [682, 374] on button "Start ECF Filing" at bounding box center [688, 379] width 97 height 30
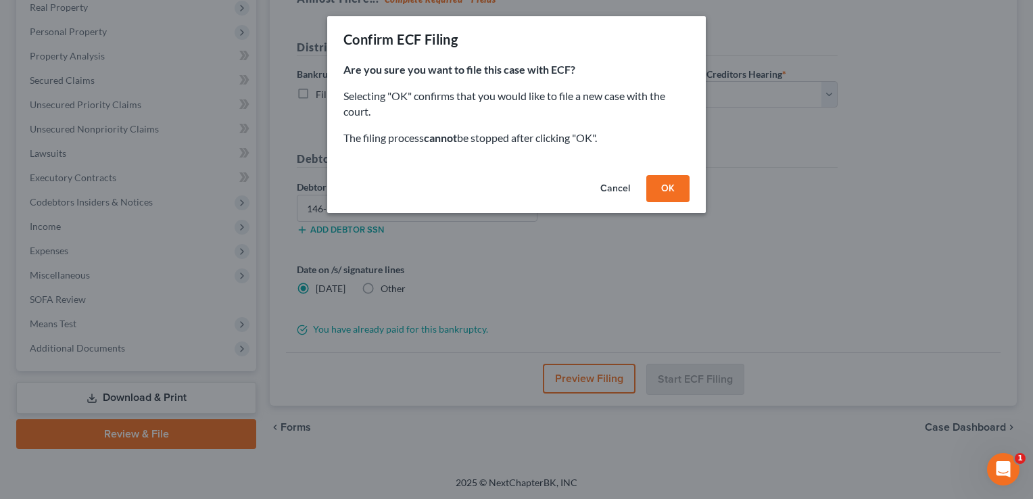
click at [669, 187] on button "OK" at bounding box center [667, 188] width 43 height 27
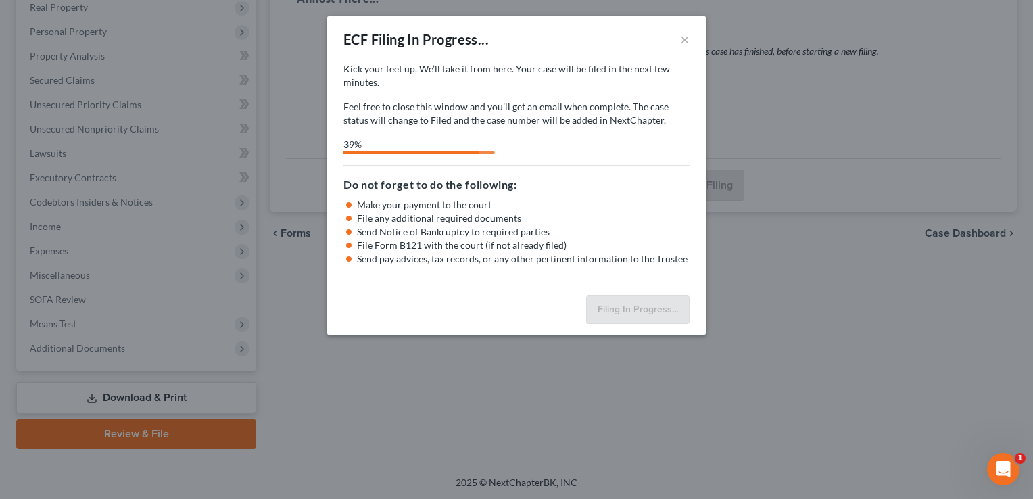
select select "0"
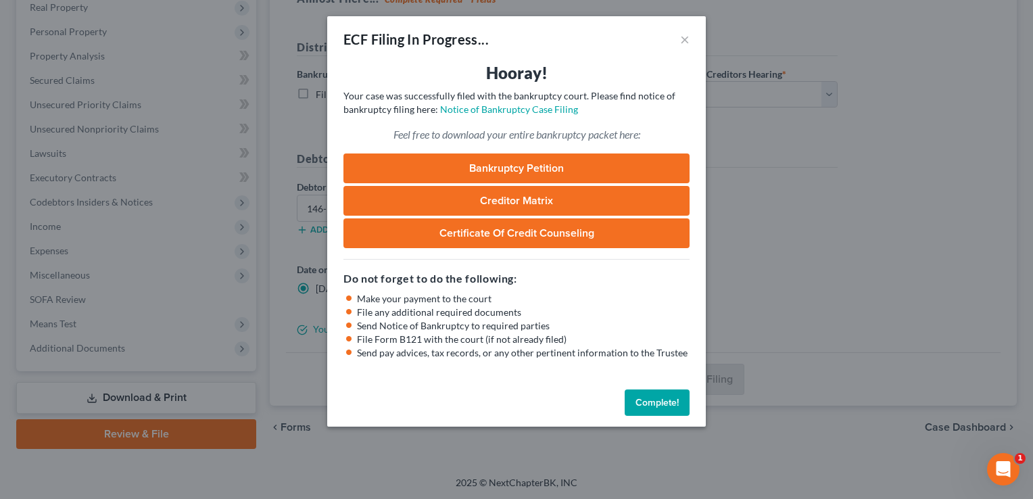
drag, startPoint x: 658, startPoint y: 396, endPoint x: 650, endPoint y: 397, distance: 7.5
click at [658, 396] on button "Complete!" at bounding box center [657, 402] width 65 height 27
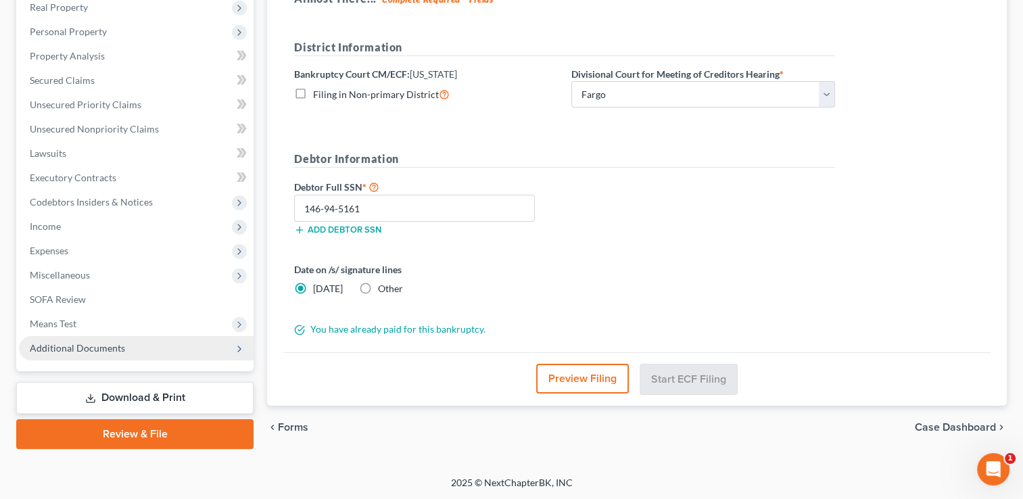
click at [119, 349] on span "Additional Documents" at bounding box center [77, 347] width 95 height 11
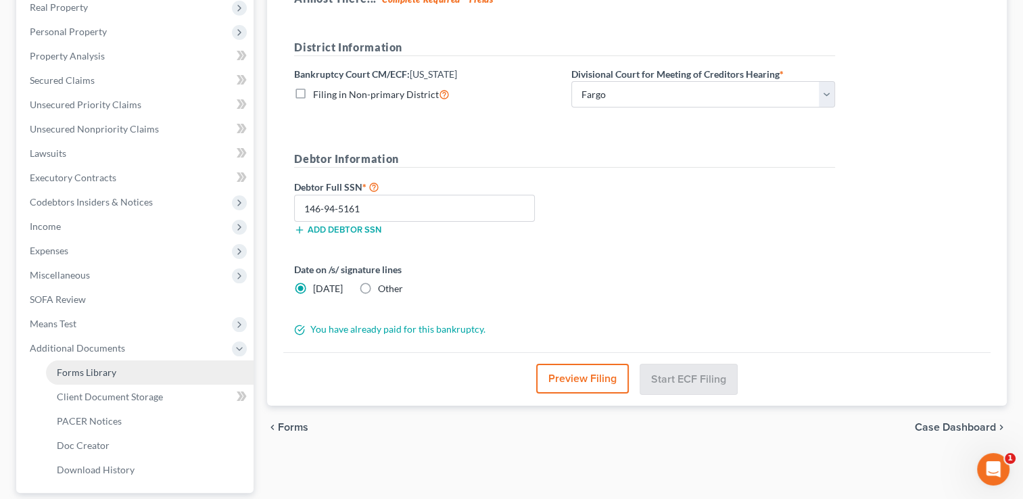
click at [124, 377] on link "Forms Library" at bounding box center [150, 372] width 208 height 24
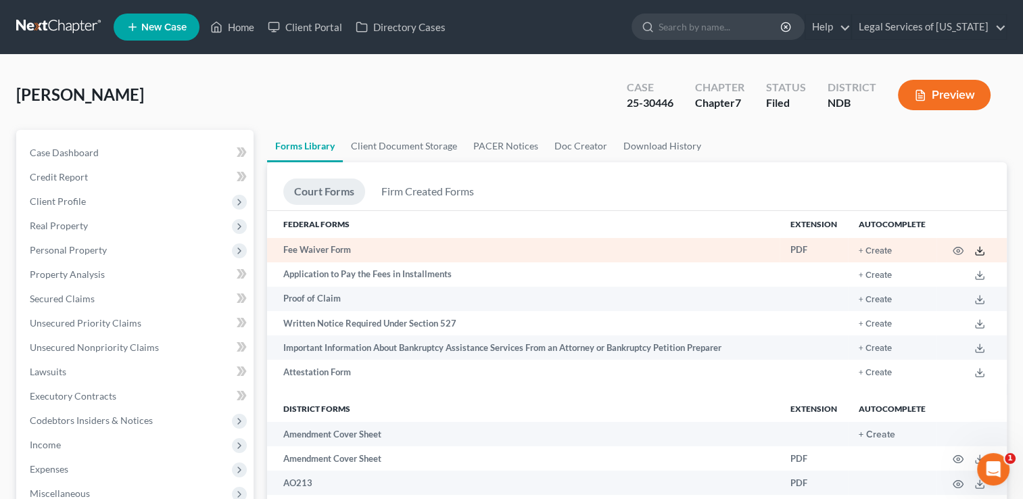
click at [981, 249] on icon at bounding box center [979, 250] width 11 height 11
click at [802, 250] on div "PDF" at bounding box center [813, 249] width 47 height 13
click at [954, 249] on icon "button" at bounding box center [957, 250] width 11 height 11
